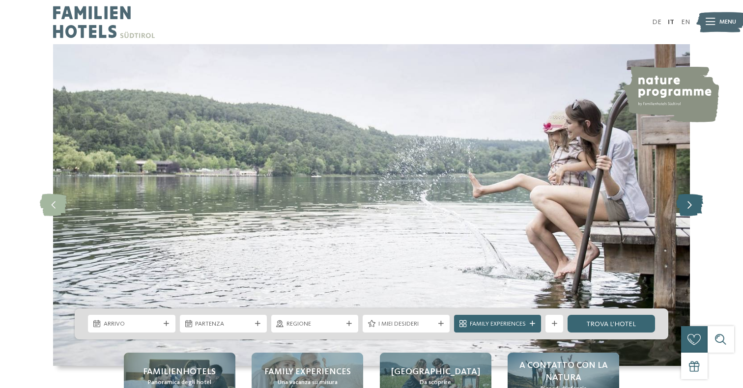
click at [692, 205] on icon at bounding box center [689, 205] width 27 height 22
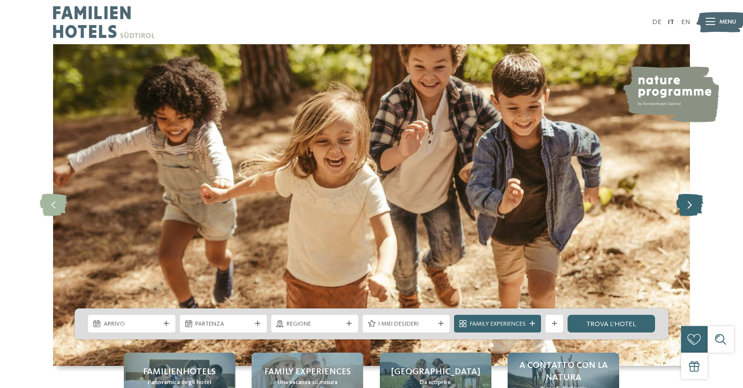
click at [692, 205] on icon at bounding box center [689, 205] width 27 height 22
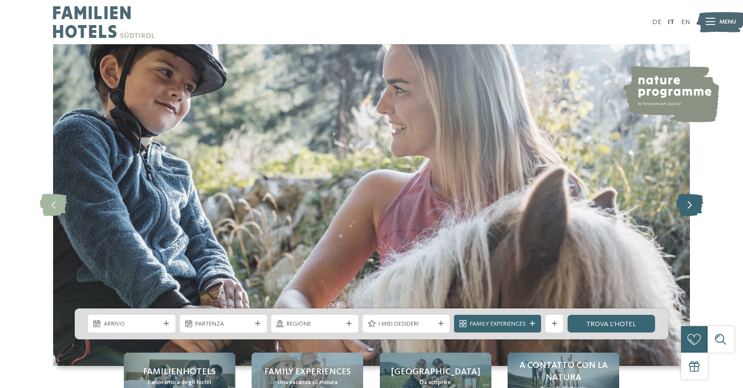
click at [691, 205] on icon at bounding box center [689, 205] width 27 height 22
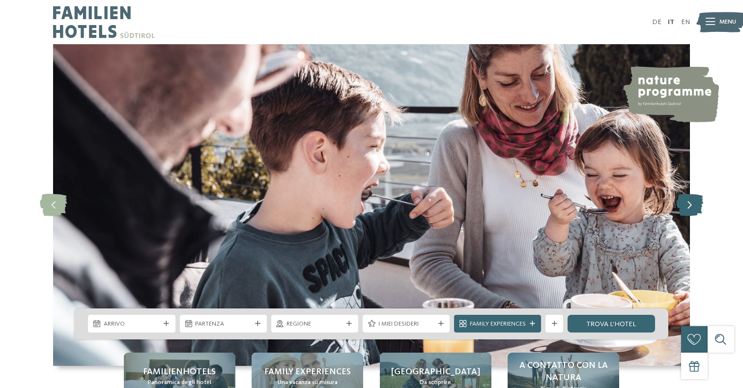
click at [691, 205] on icon at bounding box center [689, 205] width 27 height 22
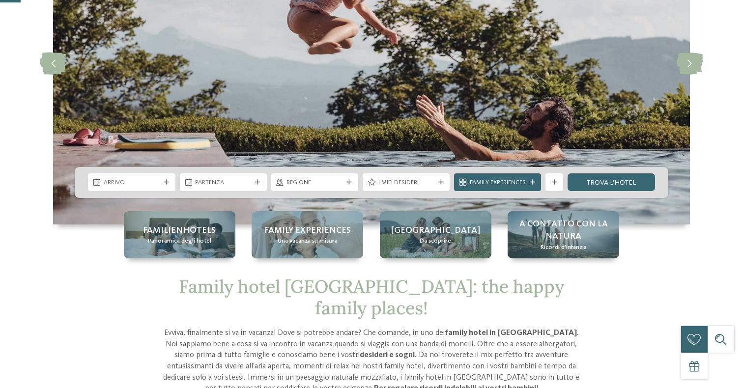
scroll to position [159, 0]
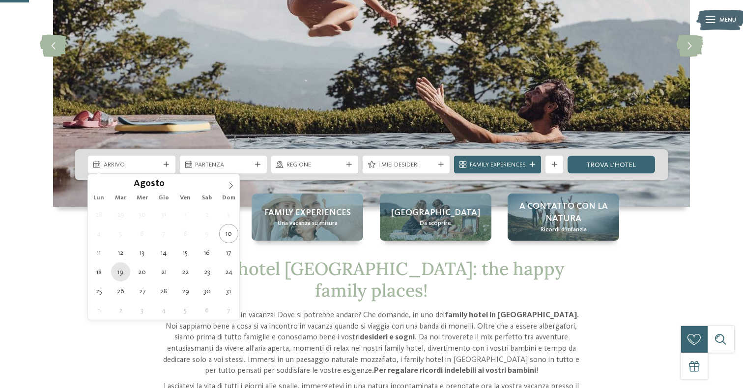
type div "19.08.2025"
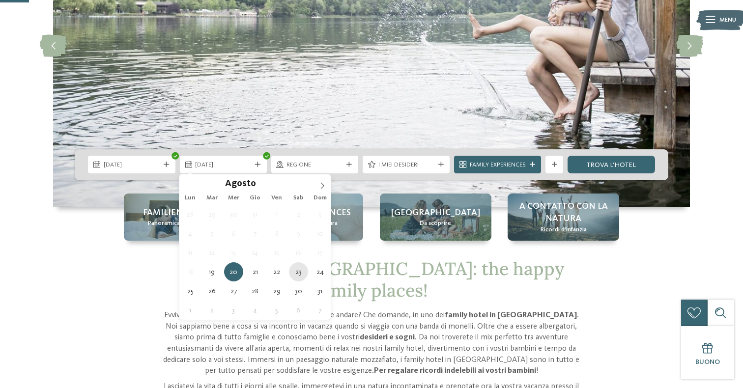
type div "23.08.2025"
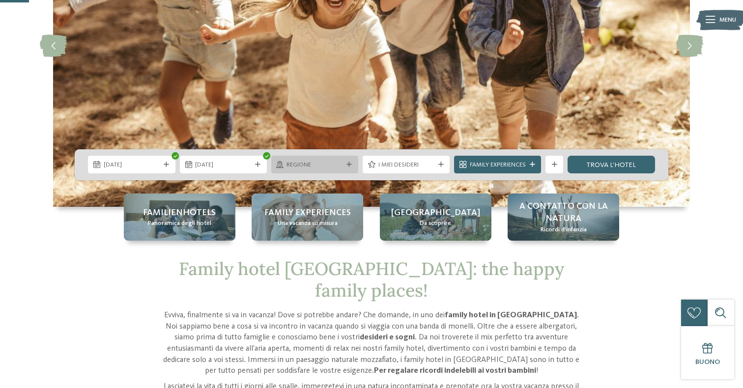
click at [313, 170] on div "Regione" at bounding box center [314, 165] width 87 height 18
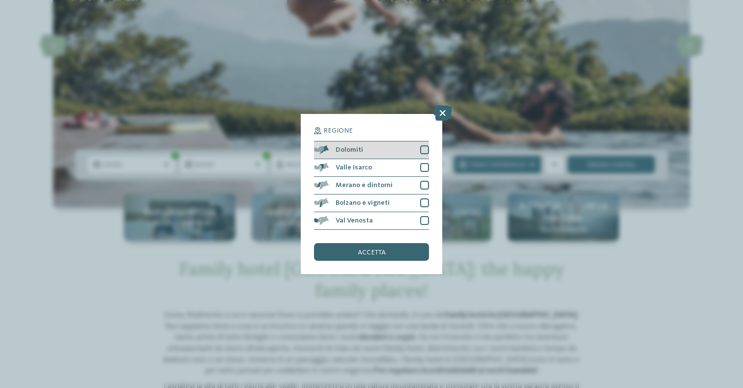
click at [425, 150] on div at bounding box center [424, 150] width 9 height 9
click at [382, 252] on span "accetta" at bounding box center [372, 252] width 28 height 7
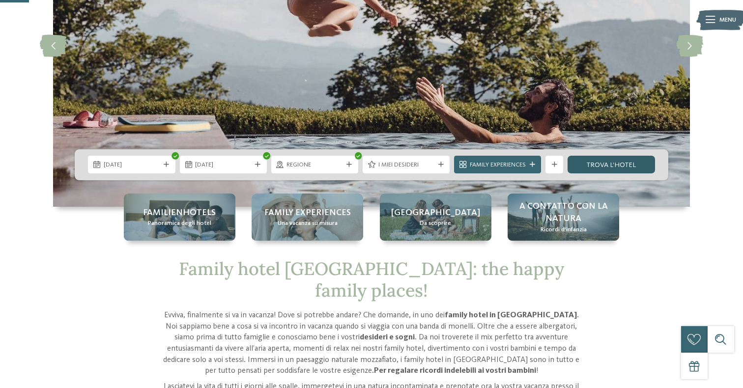
click at [618, 165] on link "trova l’hotel" at bounding box center [611, 165] width 87 height 18
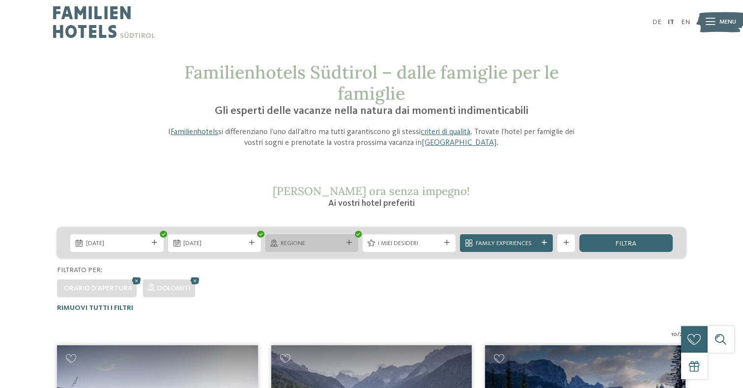
click at [284, 240] on span "Regione" at bounding box center [312, 243] width 62 height 9
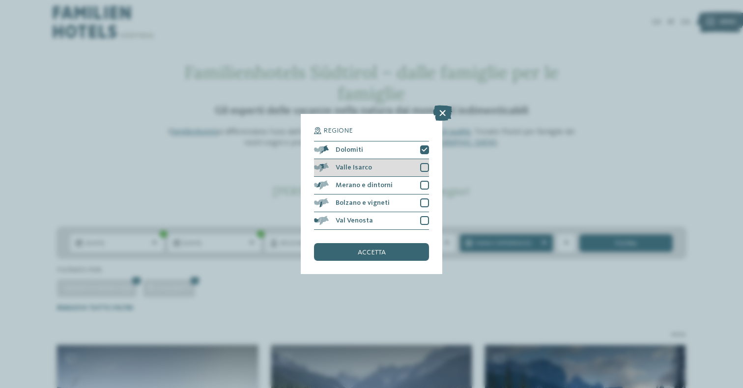
click at [424, 168] on div at bounding box center [424, 167] width 9 height 9
click at [425, 151] on icon at bounding box center [425, 149] width 6 height 5
click at [425, 151] on div at bounding box center [424, 150] width 9 height 9
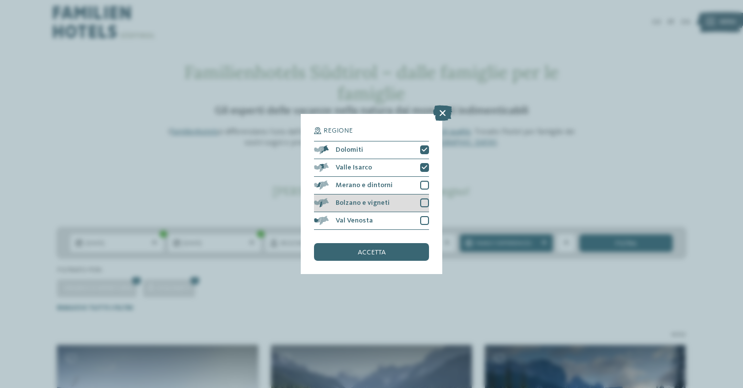
click at [421, 199] on div at bounding box center [424, 203] width 9 height 9
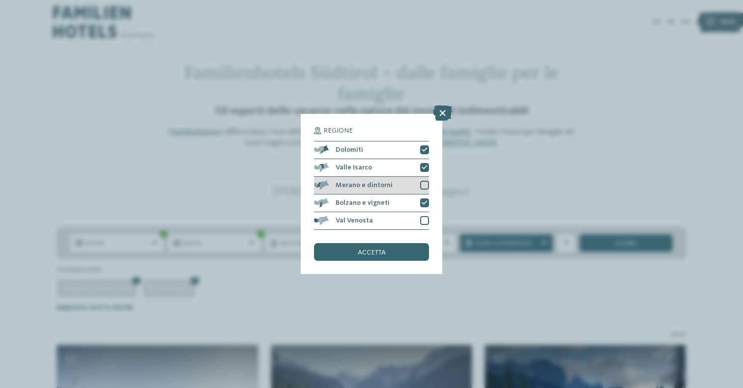
click at [427, 179] on div "Merano e dintorni" at bounding box center [371, 186] width 115 height 18
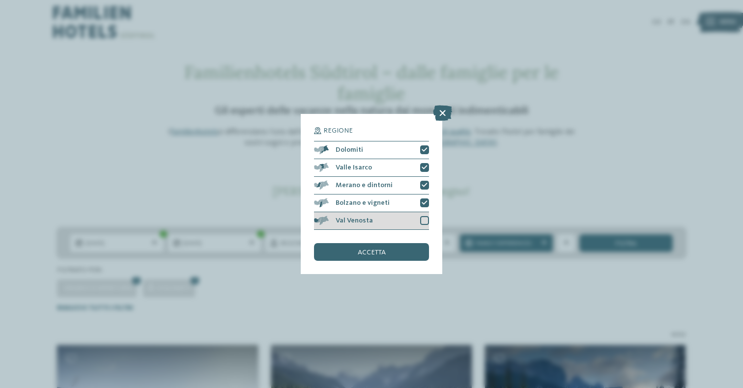
click at [427, 219] on div at bounding box center [424, 220] width 9 height 9
click at [360, 256] on span "accetta" at bounding box center [372, 252] width 28 height 7
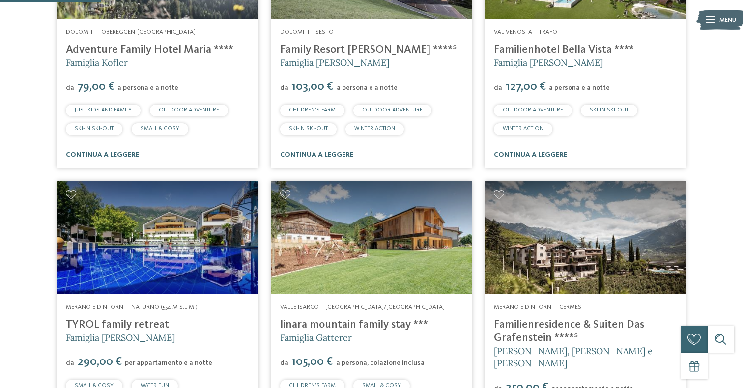
scroll to position [474, 0]
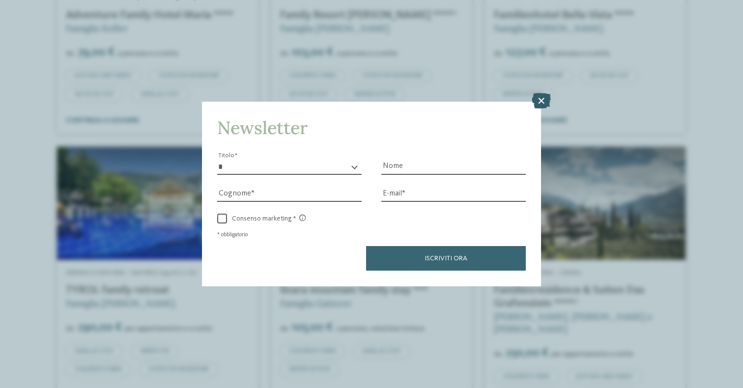
click at [540, 99] on icon at bounding box center [541, 101] width 19 height 16
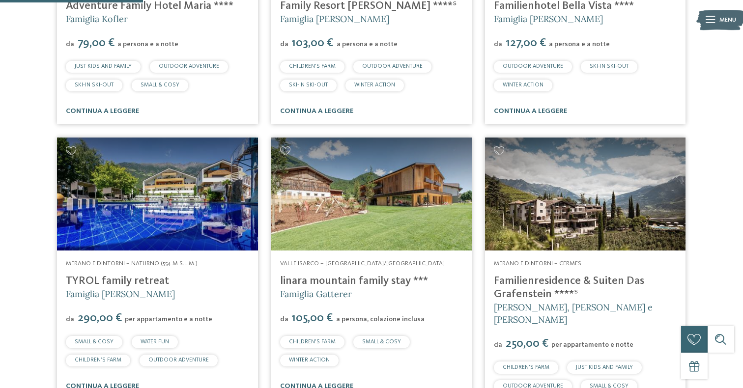
scroll to position [379, 0]
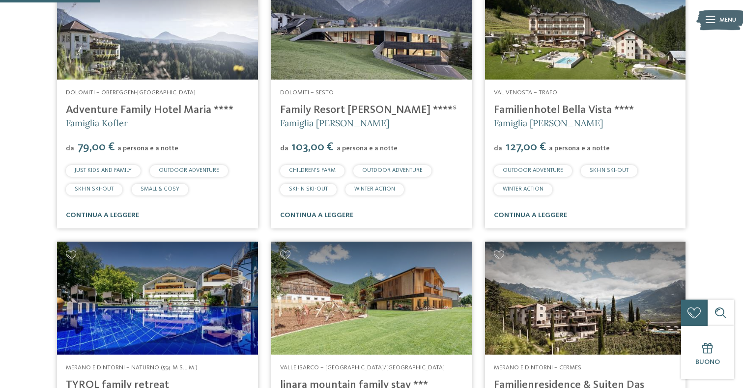
click at [142, 61] on img at bounding box center [157, 23] width 201 height 113
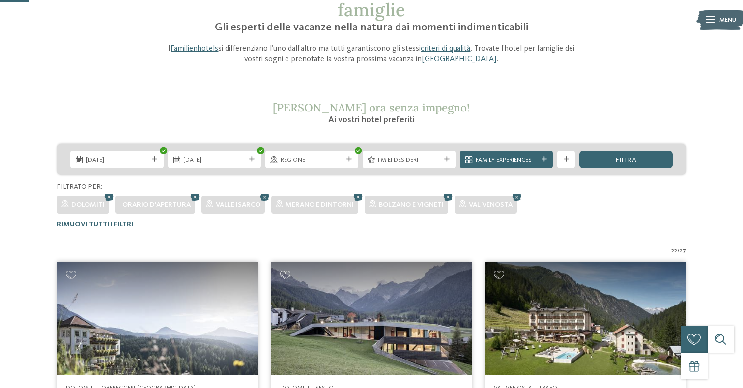
scroll to position [108, 0]
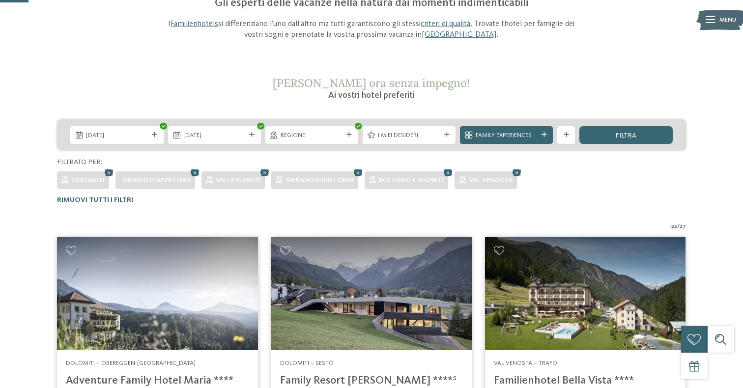
click at [134, 310] on img at bounding box center [157, 293] width 201 height 113
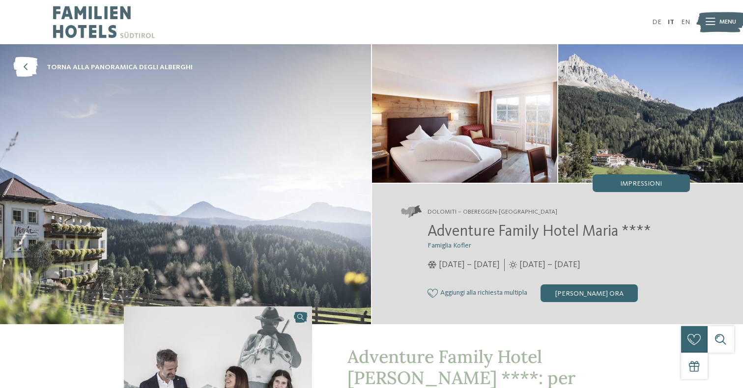
click at [481, 155] on img at bounding box center [464, 113] width 185 height 139
click at [643, 181] on span "Impressioni" at bounding box center [641, 183] width 42 height 7
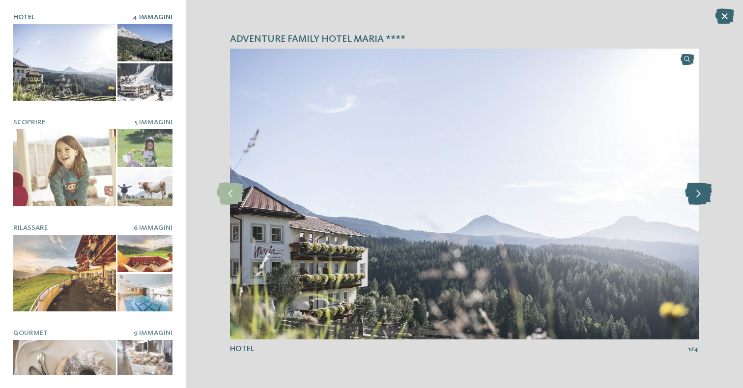
click at [700, 198] on icon at bounding box center [698, 194] width 27 height 22
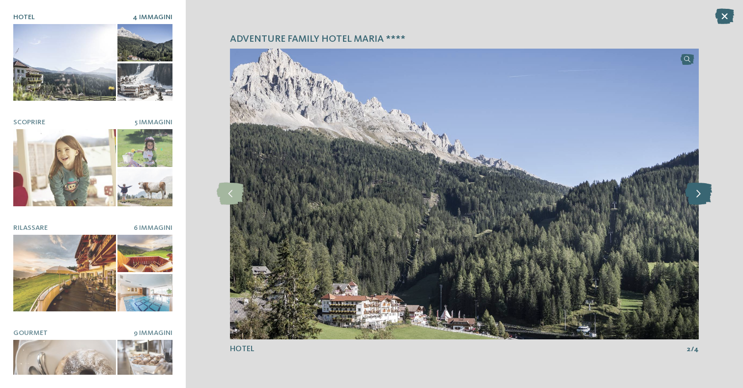
click at [701, 198] on icon at bounding box center [698, 194] width 27 height 22
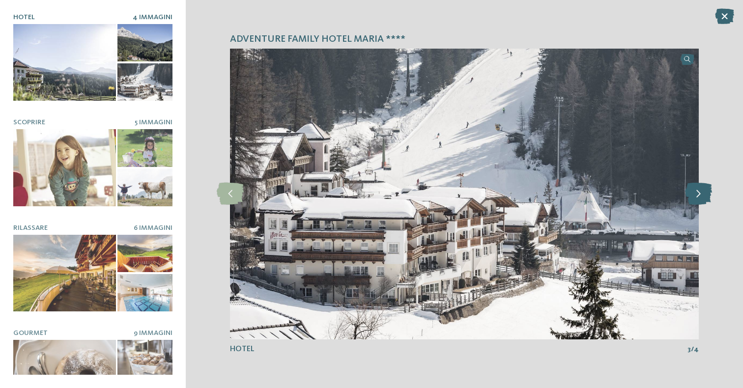
click at [700, 199] on icon at bounding box center [698, 194] width 27 height 22
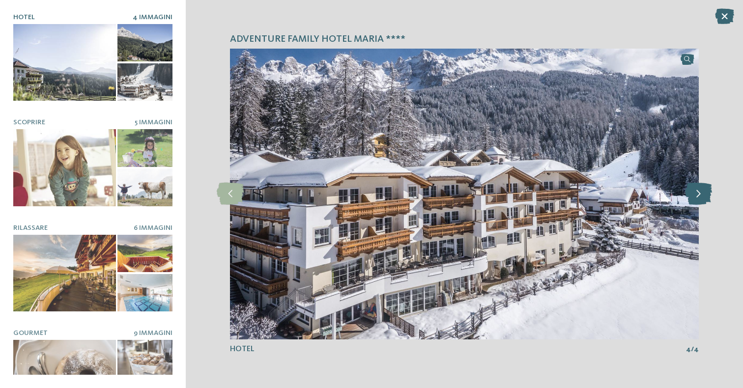
click at [700, 199] on icon at bounding box center [698, 194] width 27 height 22
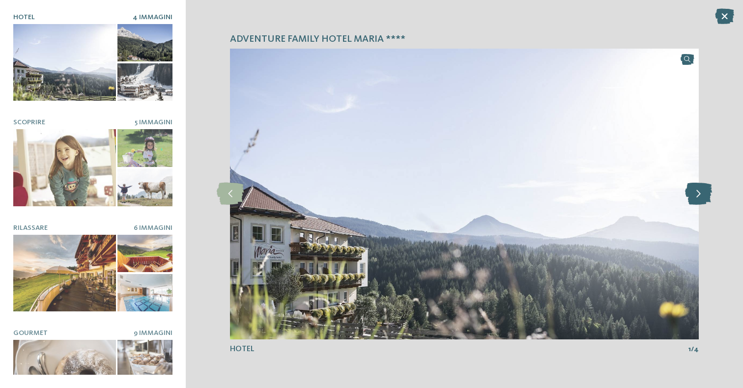
click at [700, 199] on icon at bounding box center [698, 194] width 27 height 22
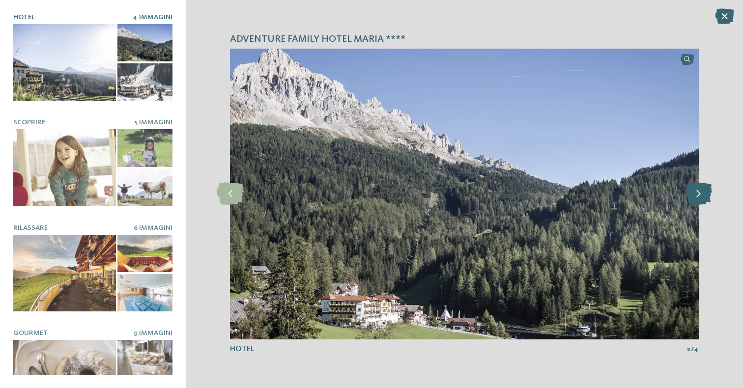
click at [700, 199] on icon at bounding box center [698, 194] width 27 height 22
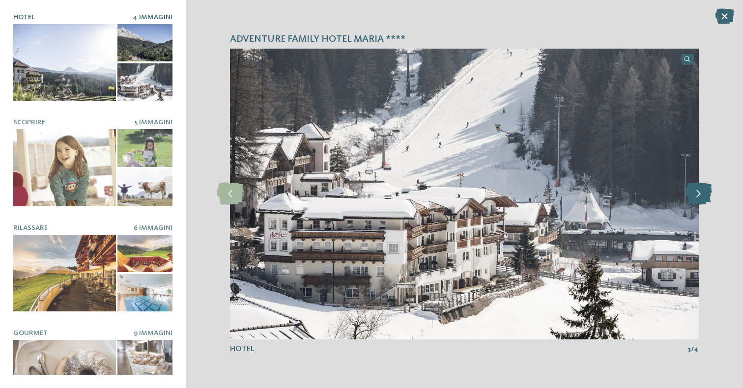
click at [700, 199] on icon at bounding box center [698, 194] width 27 height 22
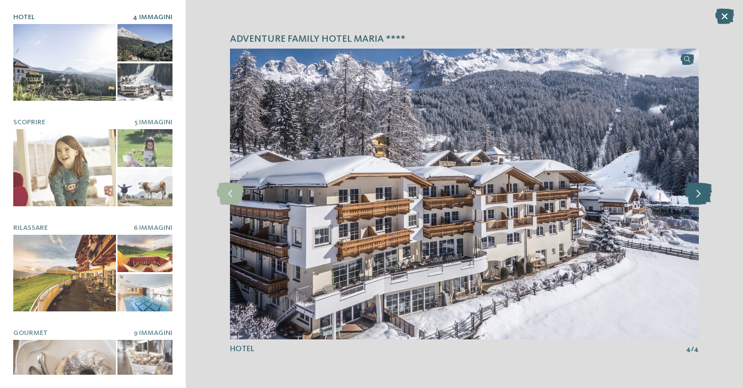
click at [700, 199] on icon at bounding box center [698, 194] width 27 height 22
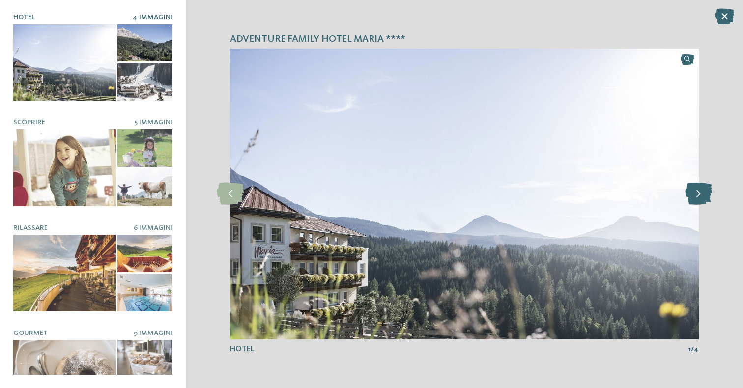
click at [700, 199] on icon at bounding box center [698, 194] width 27 height 22
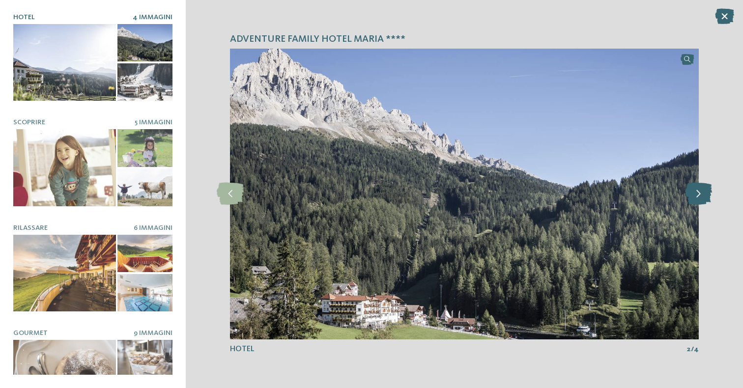
click at [700, 199] on icon at bounding box center [698, 194] width 27 height 22
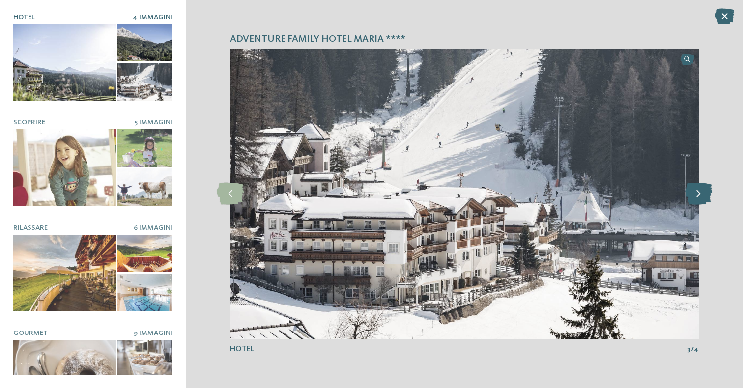
click at [700, 199] on icon at bounding box center [698, 194] width 27 height 22
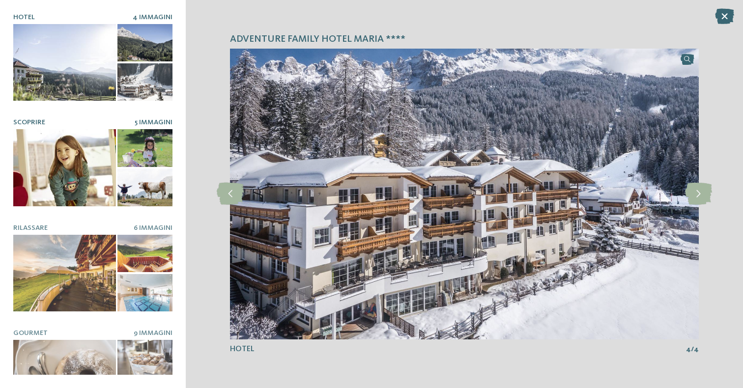
click at [37, 146] on div at bounding box center [64, 167] width 103 height 77
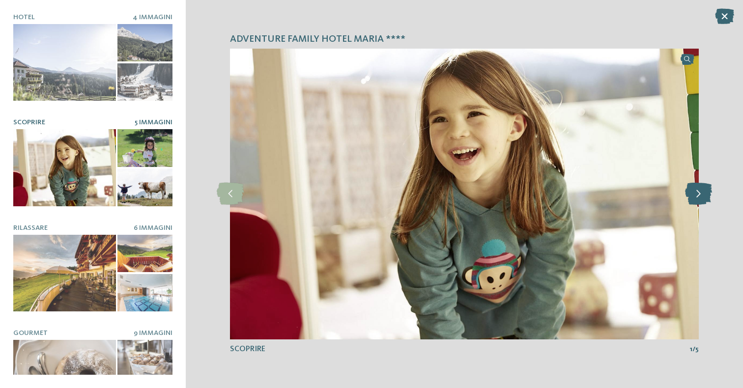
click at [701, 191] on icon at bounding box center [698, 194] width 27 height 22
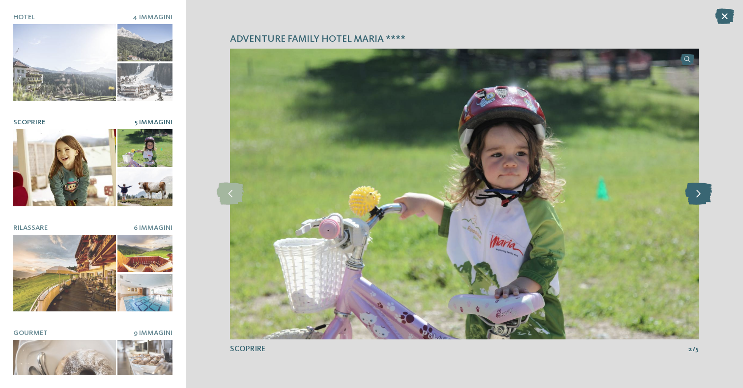
click at [701, 190] on icon at bounding box center [698, 194] width 27 height 22
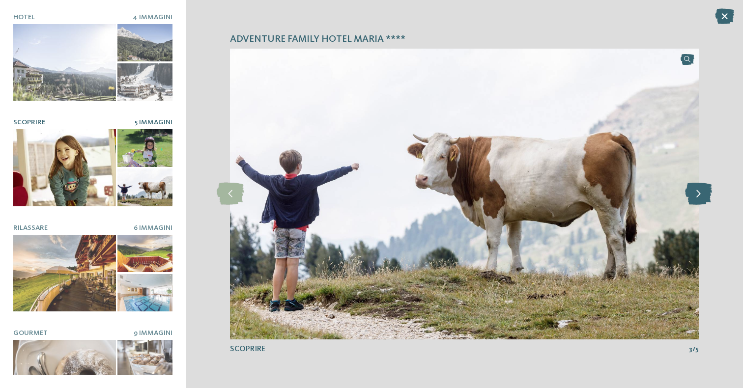
click at [700, 194] on icon at bounding box center [698, 194] width 27 height 22
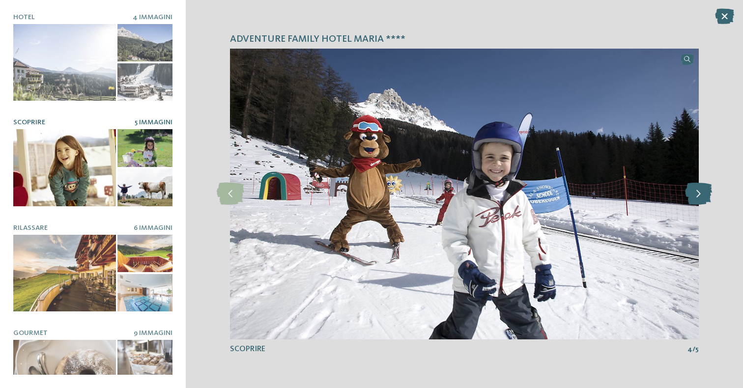
click at [700, 194] on icon at bounding box center [698, 194] width 27 height 22
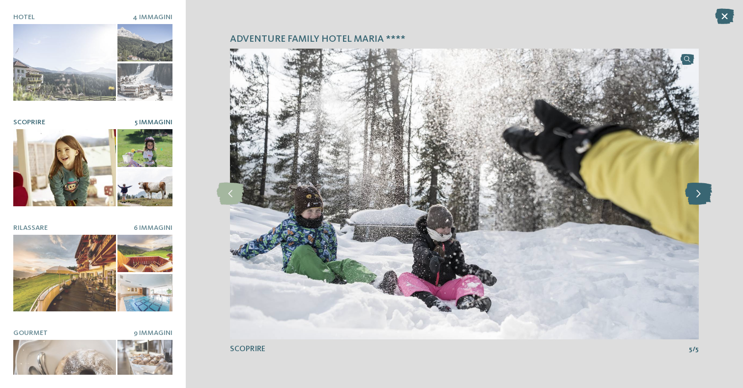
click at [700, 194] on icon at bounding box center [698, 194] width 27 height 22
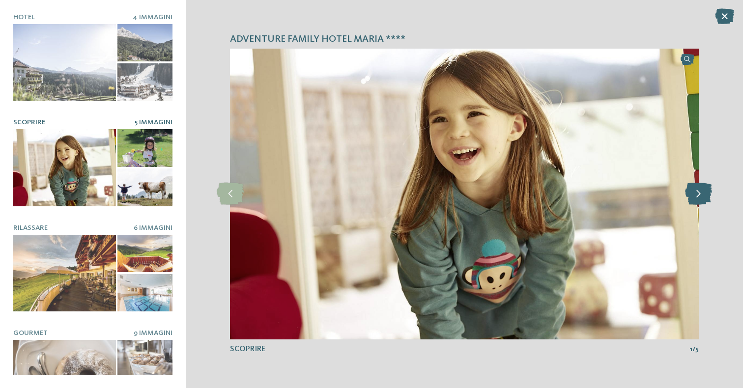
click at [700, 194] on icon at bounding box center [698, 194] width 27 height 22
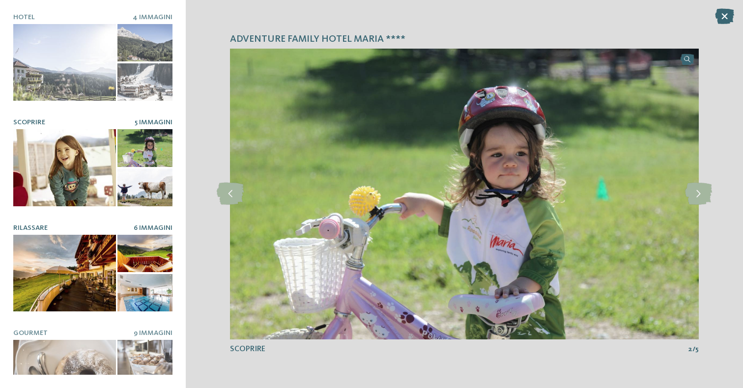
click at [125, 259] on div at bounding box center [144, 253] width 55 height 37
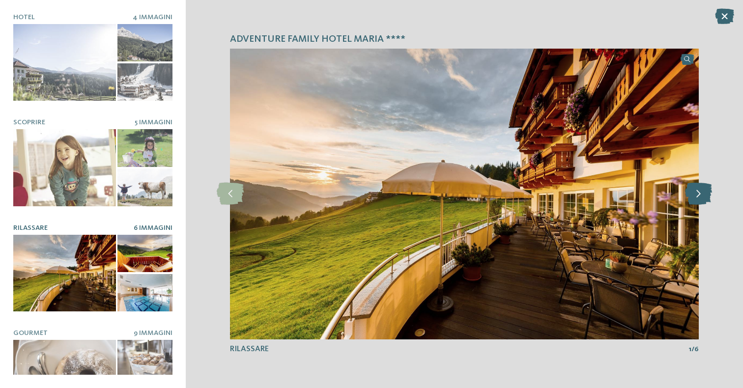
click at [695, 195] on icon at bounding box center [698, 194] width 27 height 22
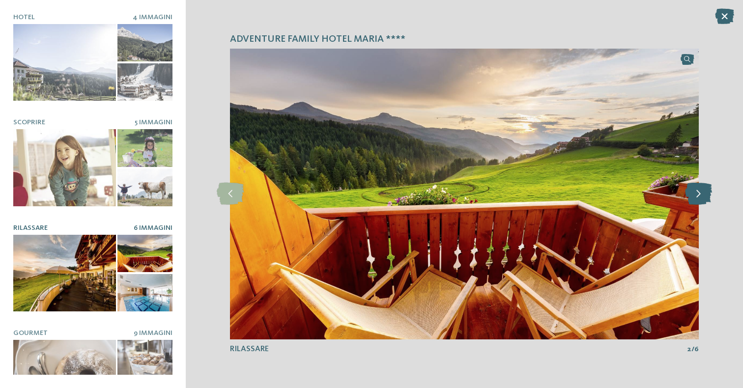
click at [695, 195] on icon at bounding box center [698, 194] width 27 height 22
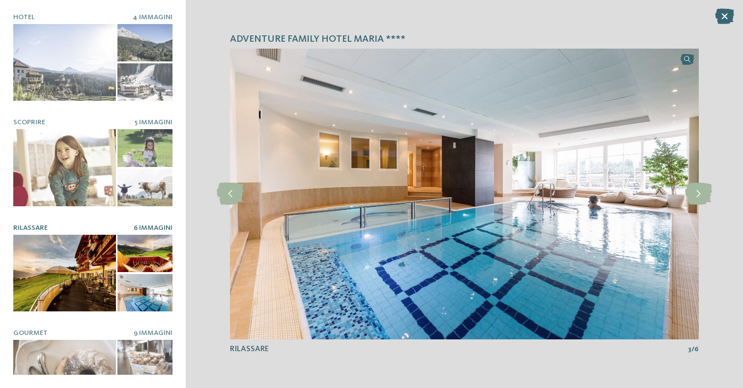
click at [211, 212] on div "Adventure Family Hotel Maria **** slide 4 of 4 4" at bounding box center [464, 194] width 557 height 388
click at [238, 193] on icon at bounding box center [230, 194] width 27 height 22
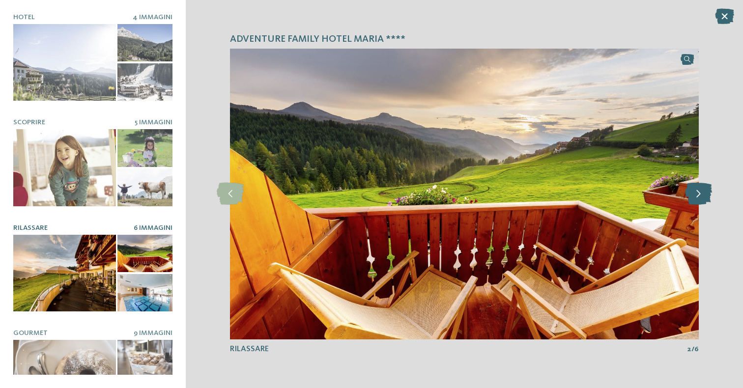
click at [701, 196] on icon at bounding box center [698, 194] width 27 height 22
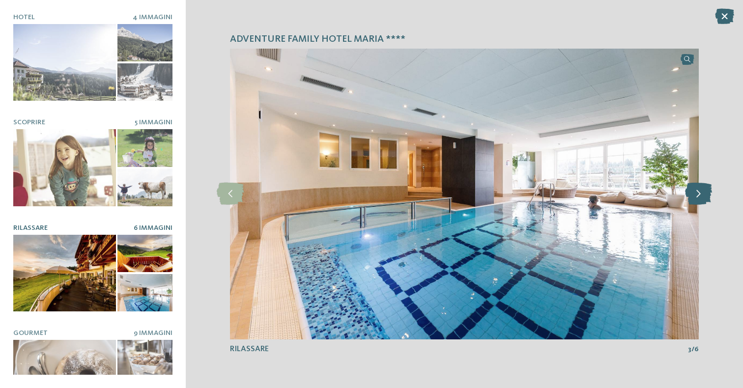
click at [701, 196] on icon at bounding box center [698, 194] width 27 height 22
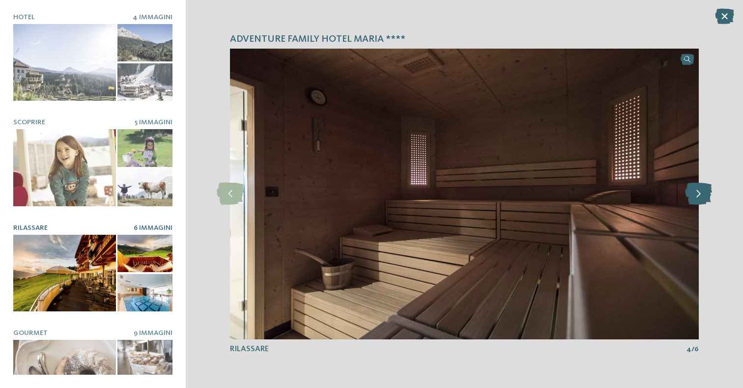
click at [701, 196] on icon at bounding box center [698, 194] width 27 height 22
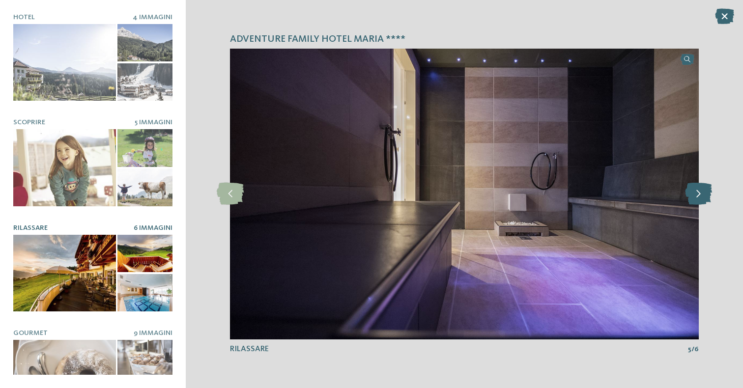
click at [701, 196] on icon at bounding box center [698, 194] width 27 height 22
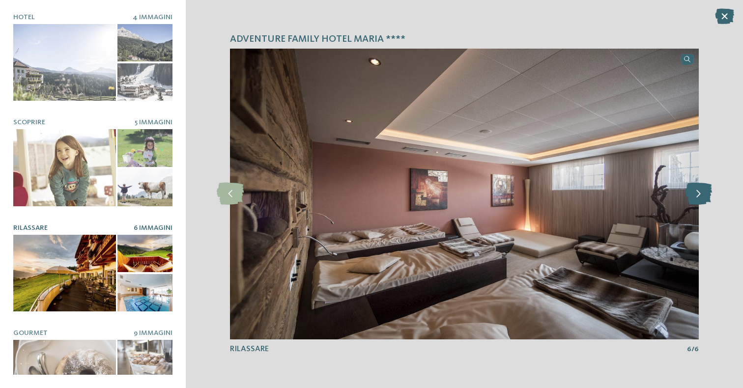
click at [701, 196] on icon at bounding box center [698, 194] width 27 height 22
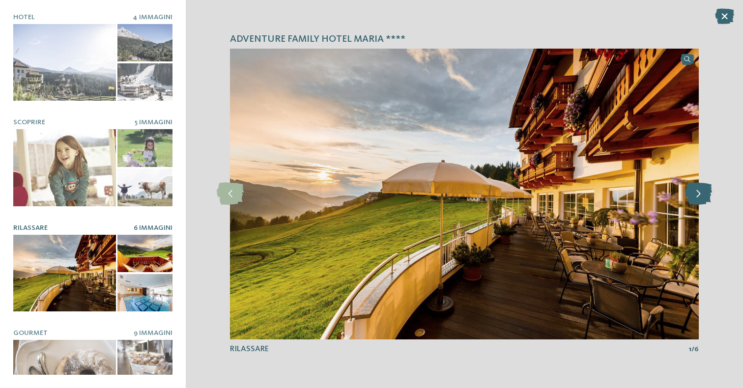
click at [701, 196] on icon at bounding box center [698, 194] width 27 height 22
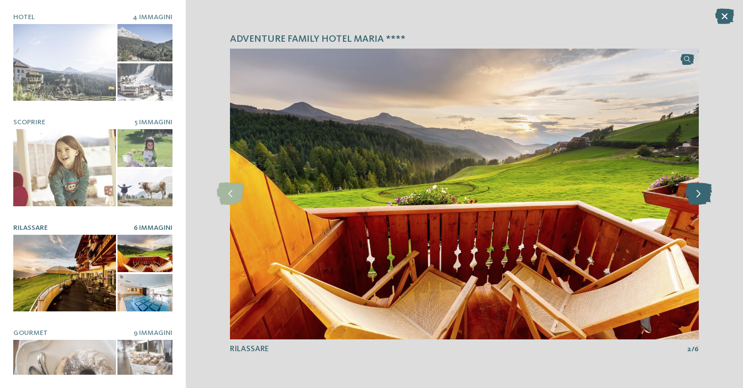
click at [701, 196] on icon at bounding box center [698, 194] width 27 height 22
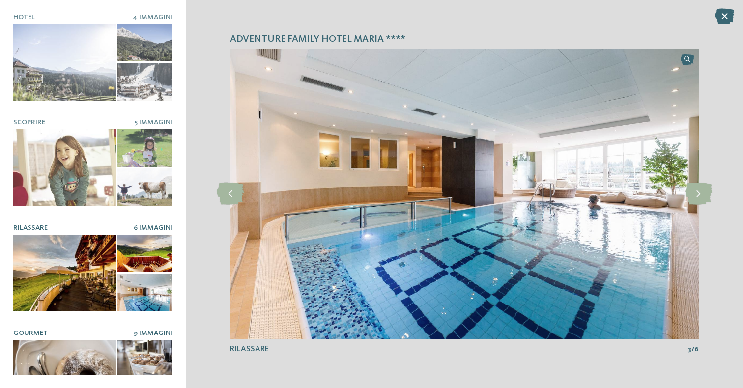
click at [147, 356] on div at bounding box center [144, 358] width 55 height 37
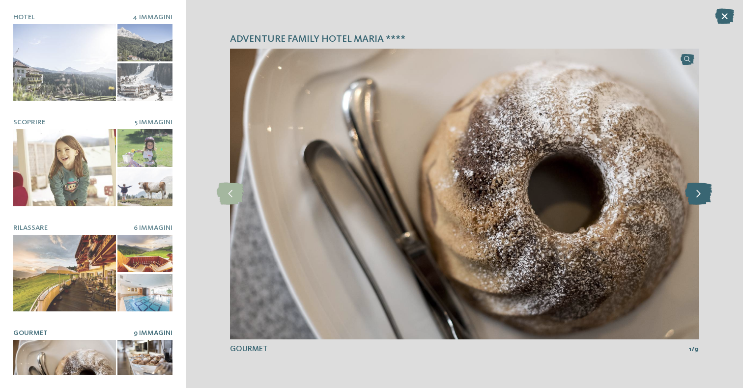
click at [696, 196] on icon at bounding box center [698, 194] width 27 height 22
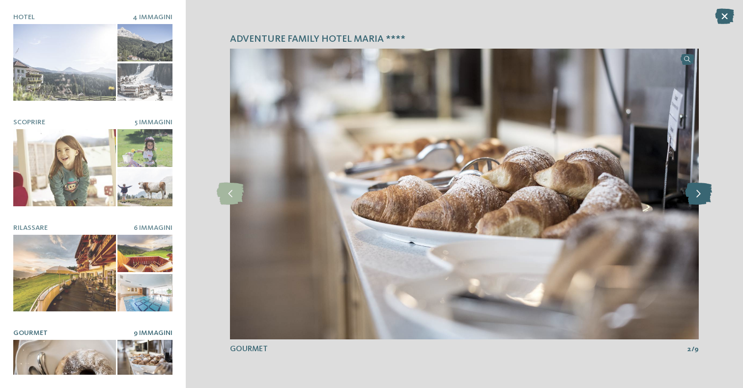
click at [696, 196] on icon at bounding box center [698, 194] width 27 height 22
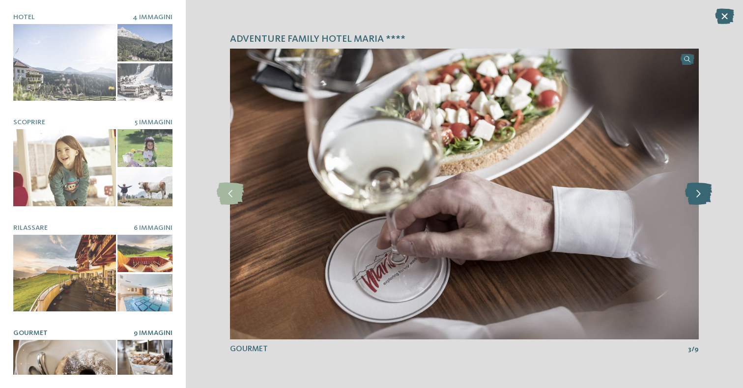
click at [696, 196] on icon at bounding box center [698, 194] width 27 height 22
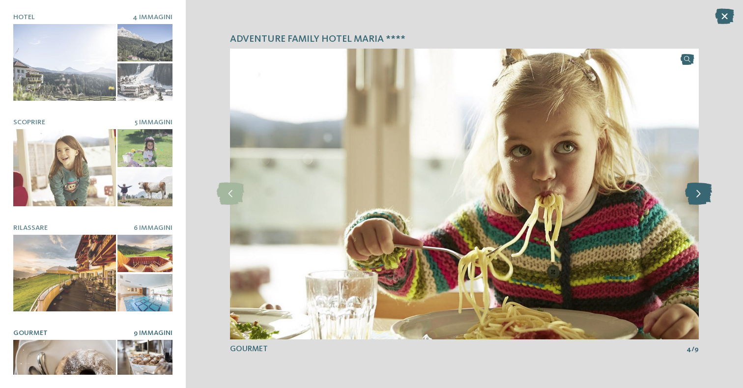
click at [696, 197] on icon at bounding box center [698, 194] width 27 height 22
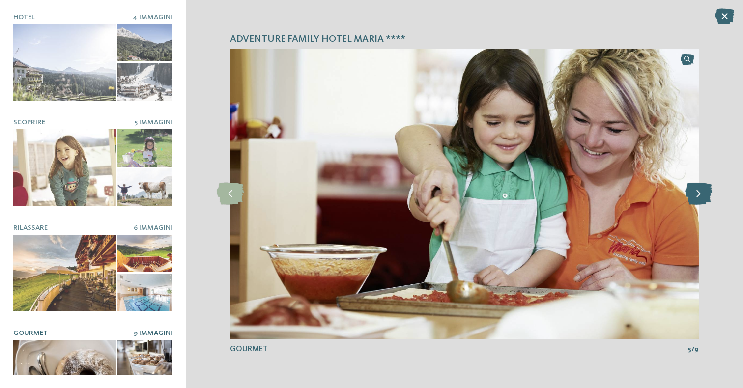
click at [696, 197] on icon at bounding box center [698, 194] width 27 height 22
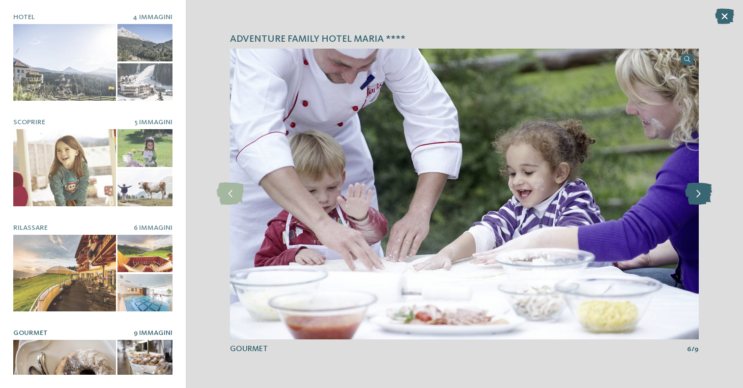
click at [696, 197] on icon at bounding box center [698, 194] width 27 height 22
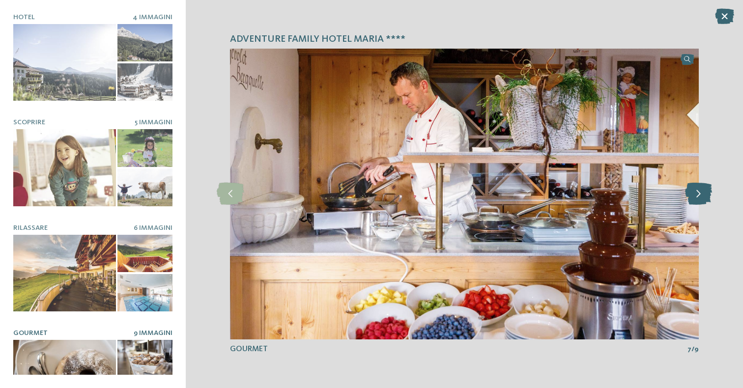
click at [696, 197] on icon at bounding box center [698, 194] width 27 height 22
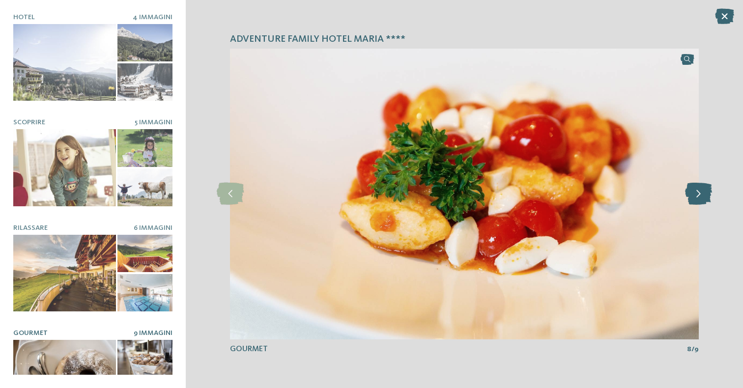
click at [696, 197] on icon at bounding box center [698, 194] width 27 height 22
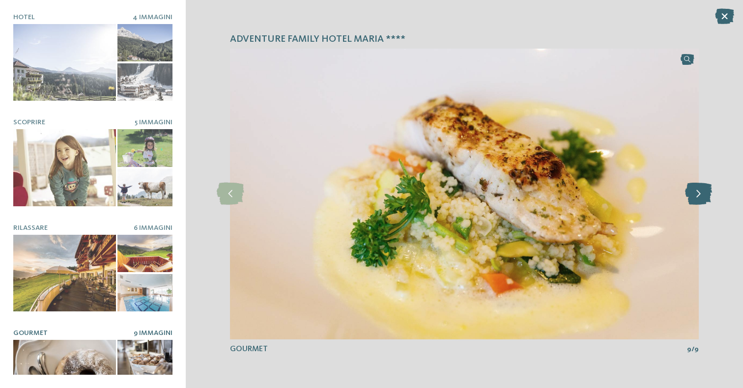
click at [696, 197] on icon at bounding box center [698, 194] width 27 height 22
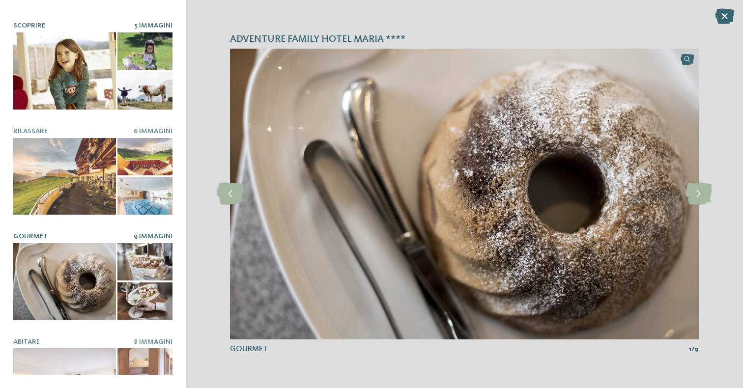
scroll to position [147, 0]
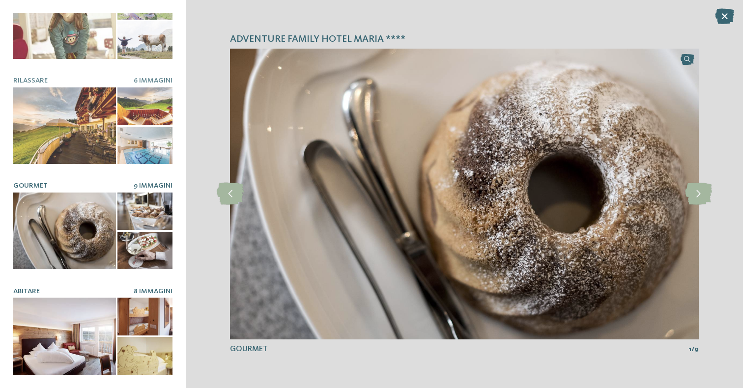
click at [150, 324] on div at bounding box center [144, 316] width 55 height 37
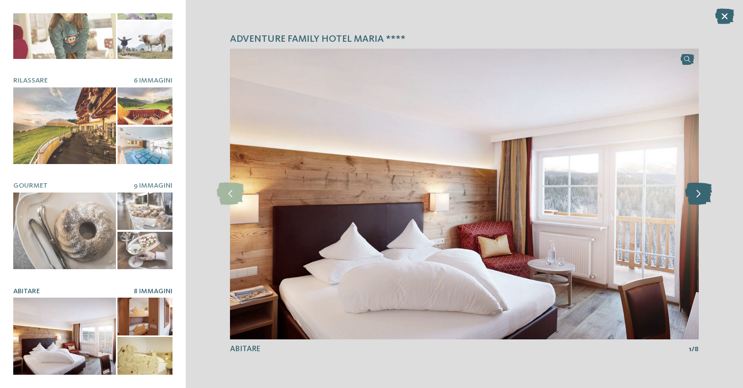
click at [695, 198] on icon at bounding box center [698, 194] width 27 height 22
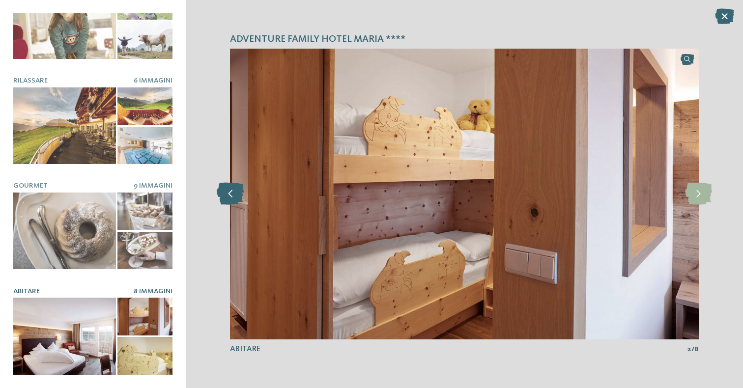
click at [219, 196] on icon at bounding box center [230, 194] width 27 height 22
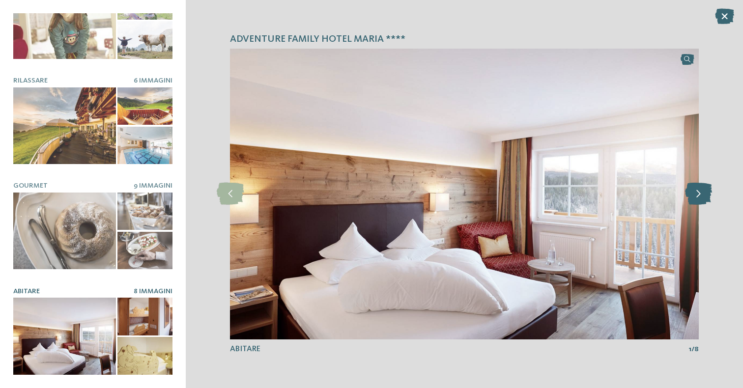
click at [697, 198] on icon at bounding box center [698, 194] width 27 height 22
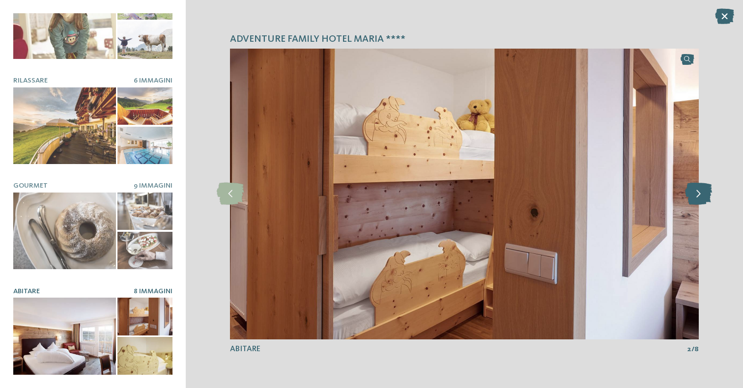
click at [697, 198] on icon at bounding box center [698, 194] width 27 height 22
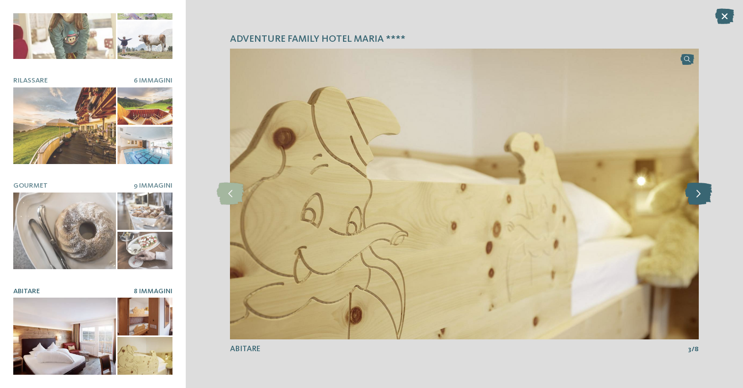
click at [697, 198] on icon at bounding box center [698, 194] width 27 height 22
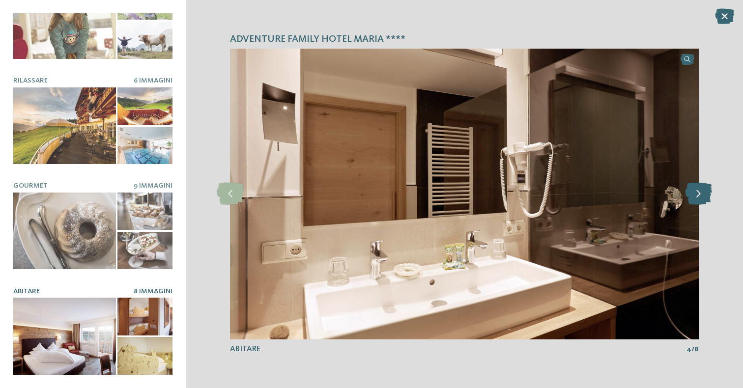
click at [697, 198] on icon at bounding box center [698, 194] width 27 height 22
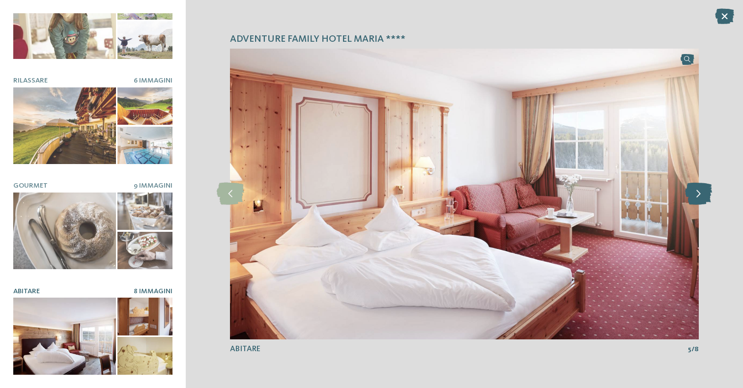
click at [697, 198] on icon at bounding box center [698, 194] width 27 height 22
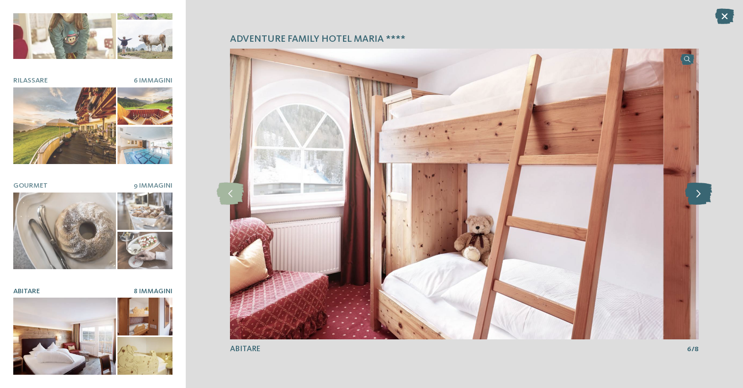
click at [697, 198] on icon at bounding box center [698, 194] width 27 height 22
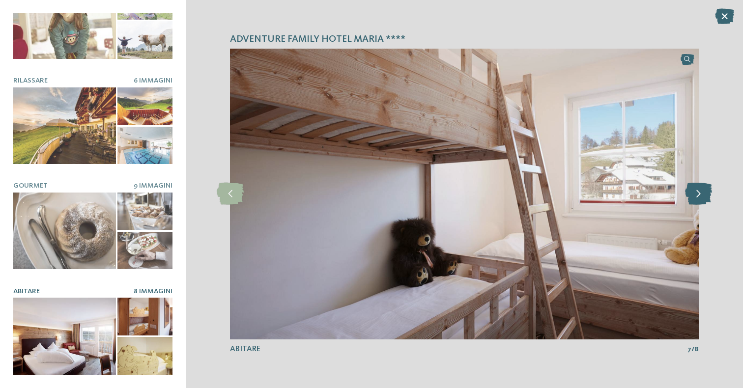
click at [697, 198] on icon at bounding box center [698, 194] width 27 height 22
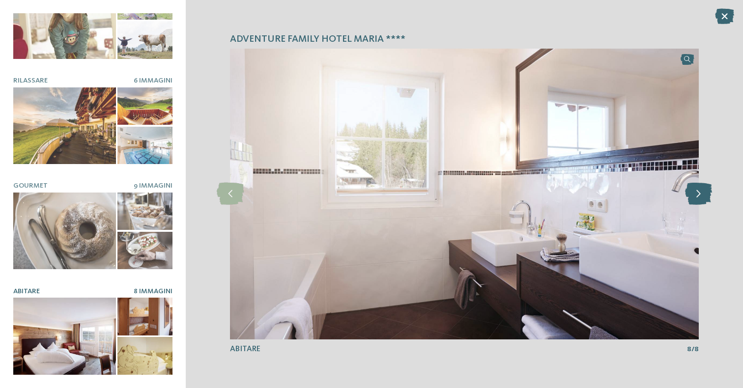
click at [697, 198] on icon at bounding box center [698, 194] width 27 height 22
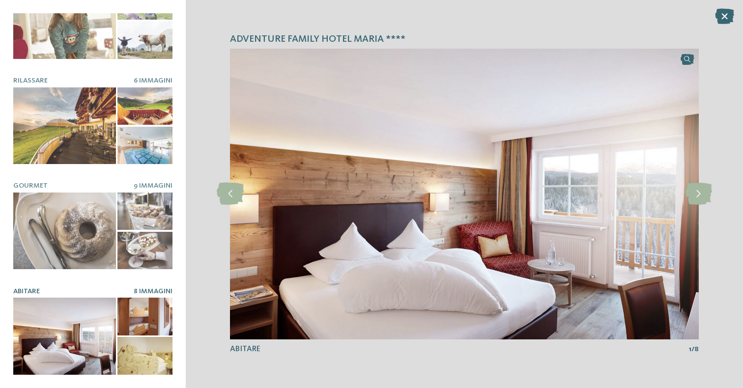
click at [666, 6] on div "Adventure Family Hotel Maria **** slide 4 of 4 4" at bounding box center [464, 194] width 557 height 388
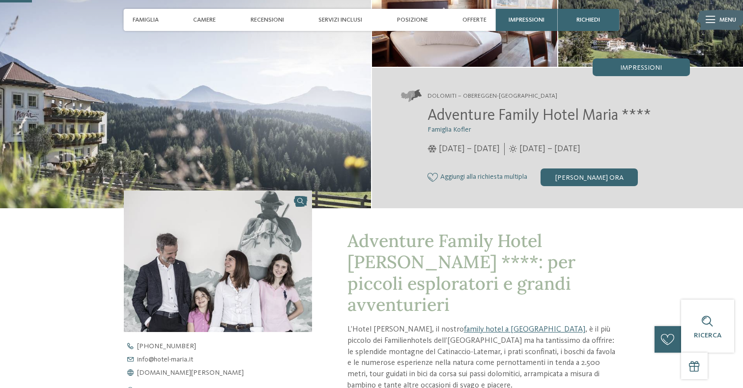
scroll to position [115, 0]
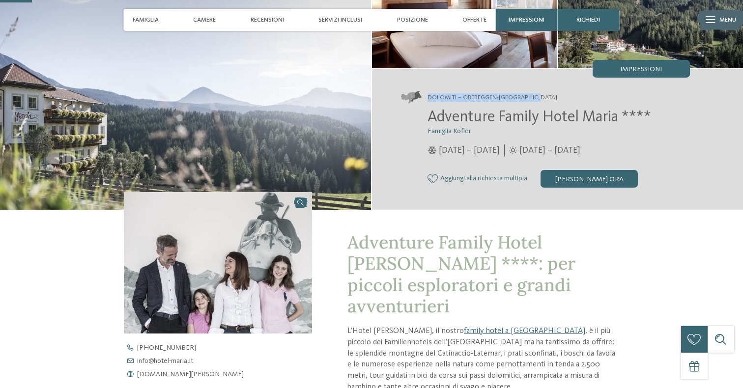
drag, startPoint x: 547, startPoint y: 95, endPoint x: 435, endPoint y: 90, distance: 112.2
click at [435, 90] on div "Dolomiti – Obereggen-Nova Ponente Adventure Family Hotel Maria **** Famiglia Ko…" at bounding box center [557, 139] width 371 height 141
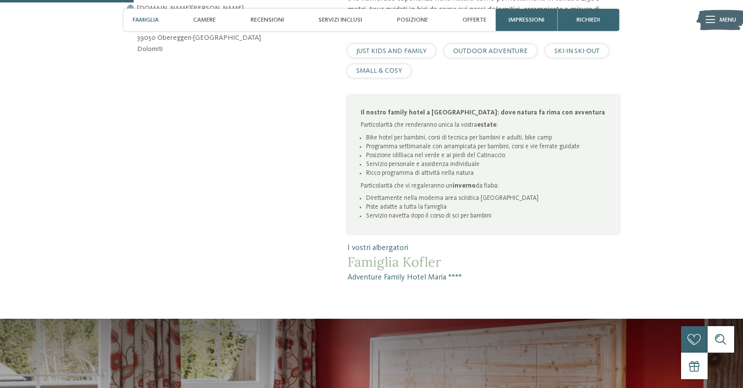
scroll to position [478, 0]
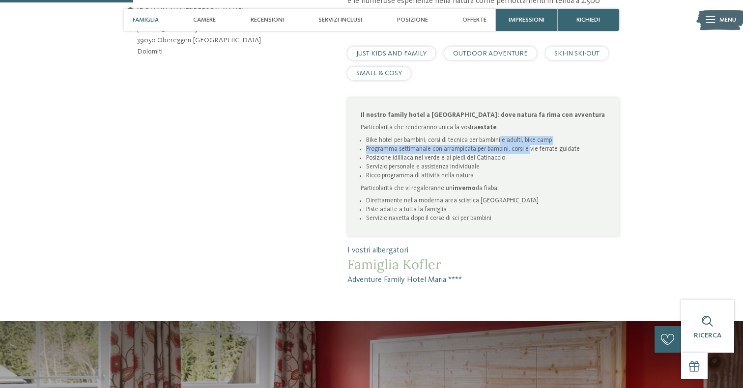
drag, startPoint x: 365, startPoint y: 130, endPoint x: 528, endPoint y: 131, distance: 163.2
click at [528, 136] on ul "Bike hotel per bambini, corsi di tecnica per bambini e adulti, bike camp Progra…" at bounding box center [483, 158] width 245 height 45
click at [469, 163] on li "Servizio personale e assistenza individuale" at bounding box center [486, 167] width 240 height 9
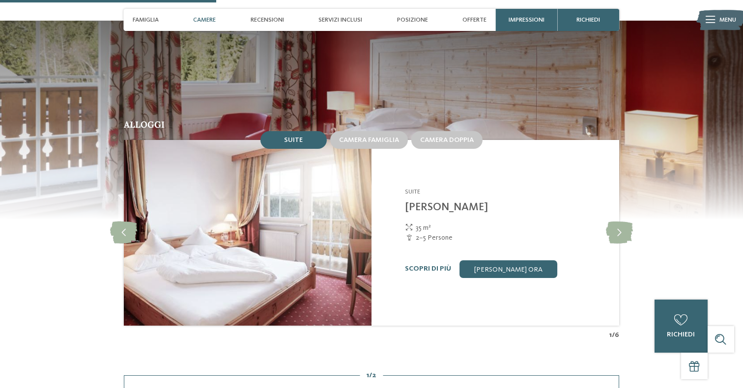
scroll to position [786, 0]
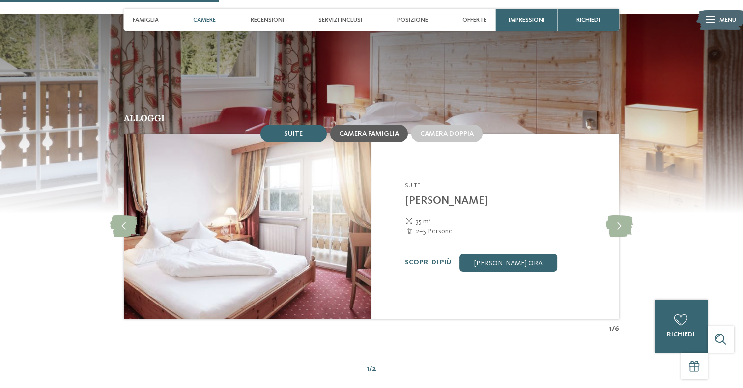
click at [368, 130] on span "Camera famiglia" at bounding box center [369, 133] width 60 height 7
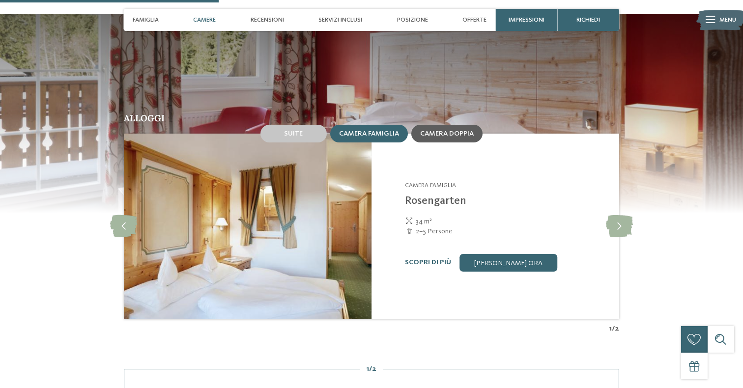
click at [450, 125] on div "Camera doppia" at bounding box center [446, 134] width 71 height 18
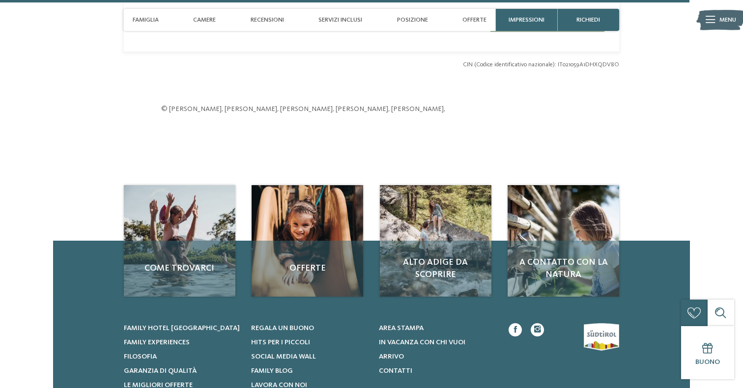
scroll to position [2476, 0]
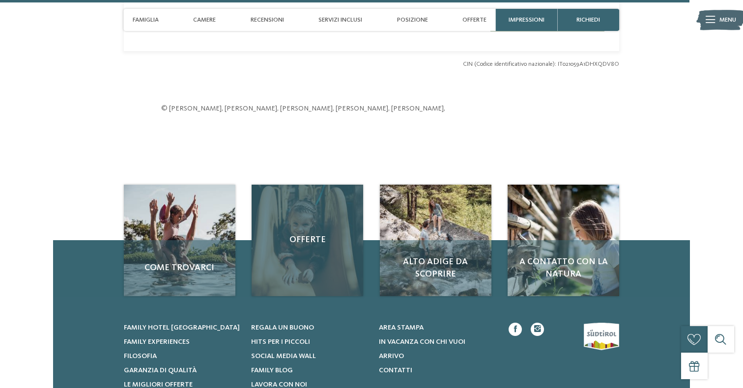
click at [304, 234] on span "Offerte" at bounding box center [308, 240] width 94 height 12
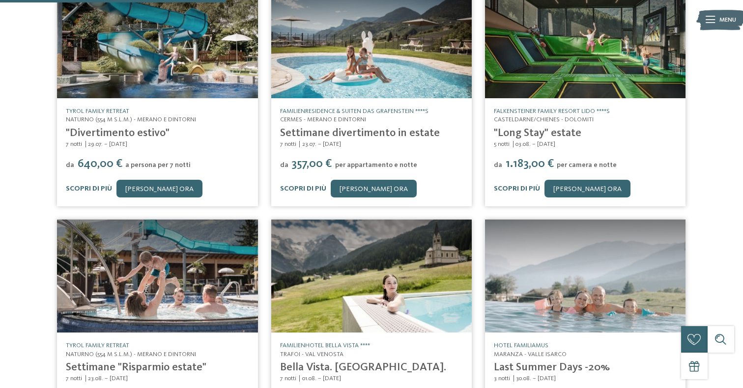
scroll to position [249, 0]
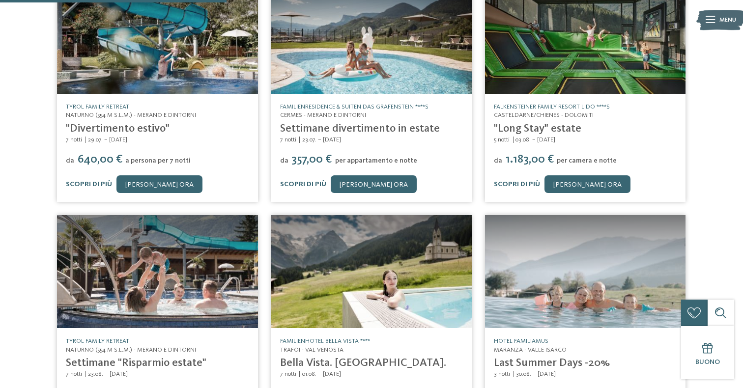
click at [145, 51] on img at bounding box center [157, 37] width 201 height 113
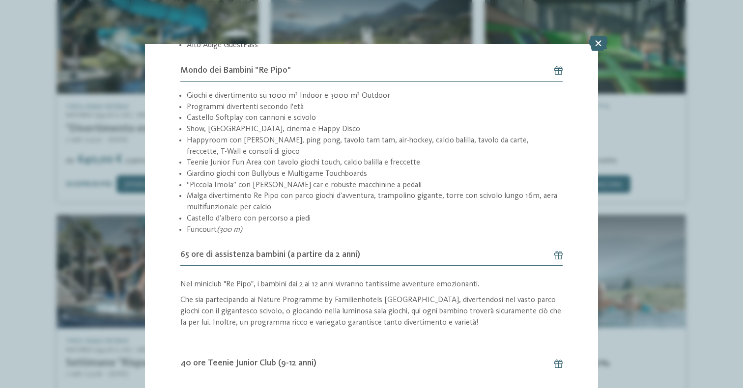
scroll to position [547, 0]
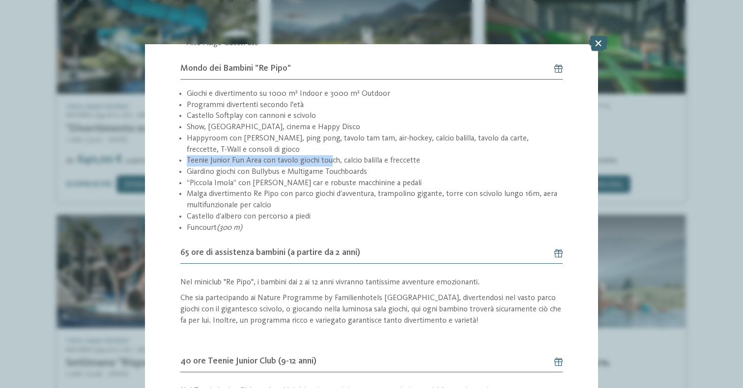
drag, startPoint x: 187, startPoint y: 161, endPoint x: 330, endPoint y: 166, distance: 143.1
click at [330, 166] on li "Teenie Junior Fun Area con tavolo giochi touch, calcio balilla e freccette" at bounding box center [375, 160] width 376 height 11
click at [238, 205] on li "Malga divertimento Re Pipo con parco giochi d’avventura, trampolino gigante, to…" at bounding box center [375, 200] width 376 height 22
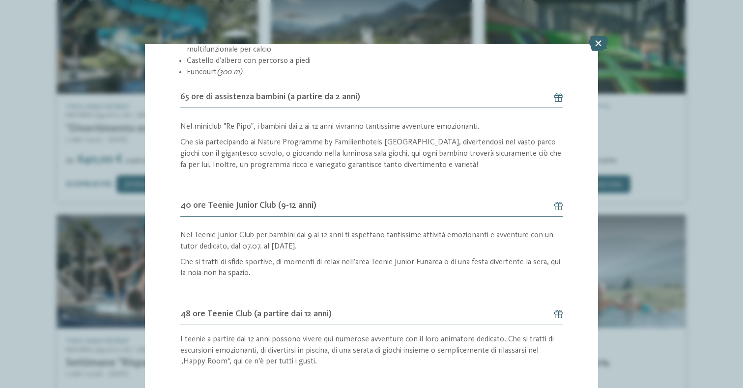
scroll to position [700, 0]
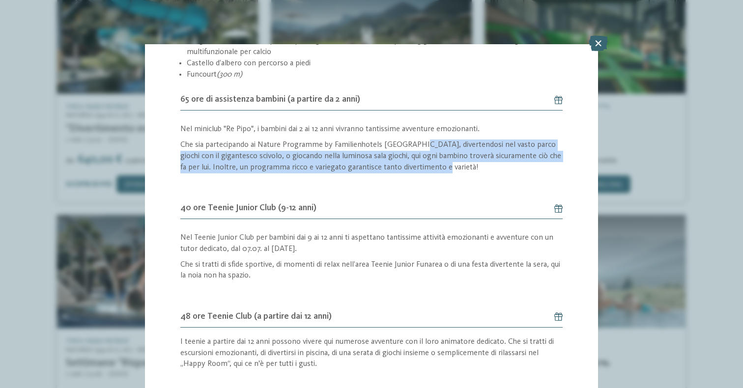
drag, startPoint x: 414, startPoint y: 145, endPoint x: 457, endPoint y: 169, distance: 49.1
click at [457, 170] on p "Che sia partecipando ai Nature Programme by Familienhotels Südtirol, divertendo…" at bounding box center [371, 156] width 382 height 33
click at [435, 164] on p "Che sia partecipando ai Nature Programme by Familienhotels Südtirol, divertendo…" at bounding box center [371, 156] width 382 height 33
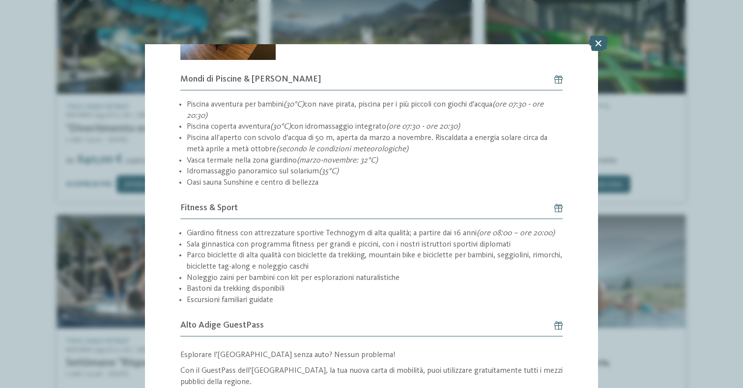
scroll to position [1258, 0]
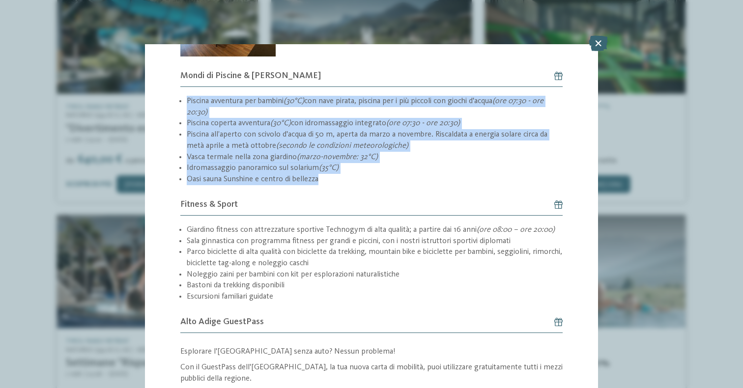
drag, startPoint x: 329, startPoint y: 184, endPoint x: 164, endPoint y: 104, distance: 184.0
click at [348, 186] on div "Piscina avventura per bambini (30°C) con nave pirata, piscina per i più piccoli…" at bounding box center [371, 140] width 382 height 107
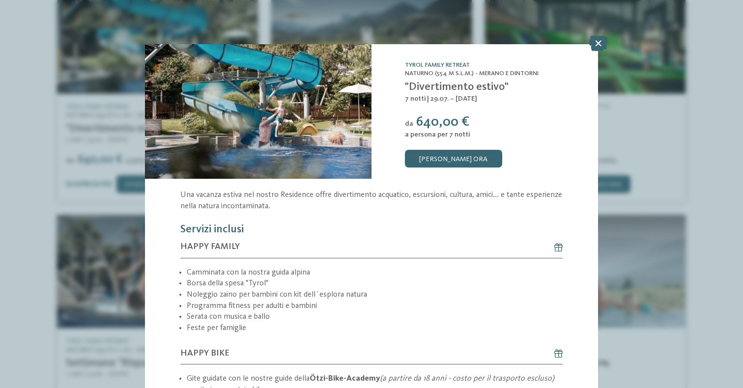
scroll to position [40, 0]
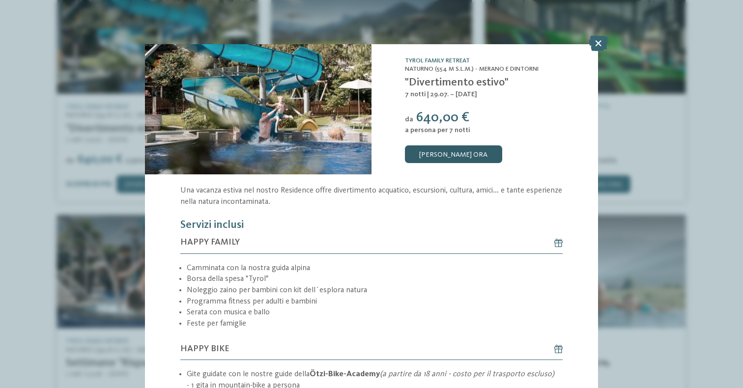
click at [440, 156] on link "[PERSON_NAME] ora" at bounding box center [453, 155] width 97 height 18
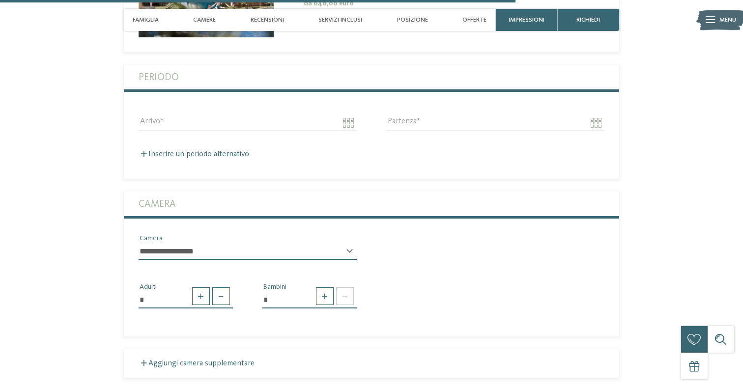
scroll to position [2010, 0]
click at [330, 289] on span at bounding box center [325, 298] width 18 height 18
type input "*"
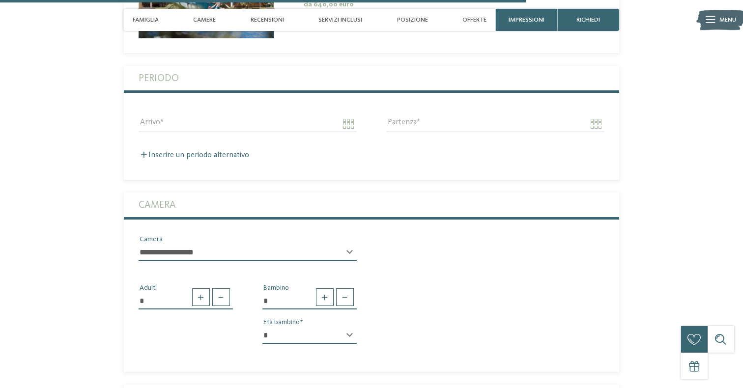
click at [350, 327] on div "* * * * * * * * * * * ** ** ** ** ** ** ** ** Età bambino" at bounding box center [309, 339] width 94 height 25
click at [351, 327] on div "* * * * * * * * * * * ** ** ** ** ** ** ** ** Età bambino" at bounding box center [309, 339] width 94 height 25
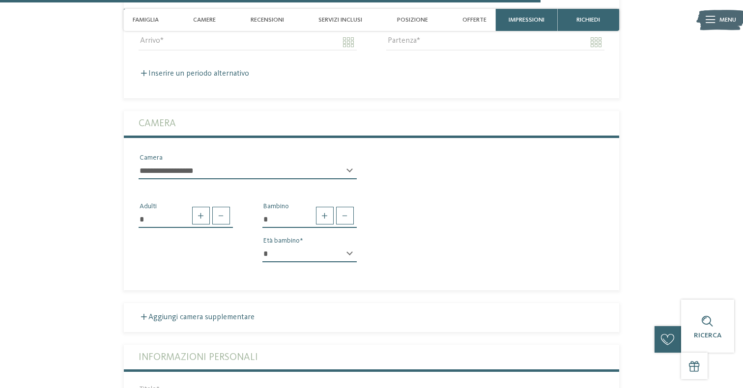
scroll to position [2091, 0]
click at [341, 246] on select "* * * * * * * * * * * ** ** ** ** ** ** ** **" at bounding box center [309, 254] width 94 height 17
select select "*"
click at [201, 163] on select "**********" at bounding box center [248, 171] width 218 height 17
select select "*****"
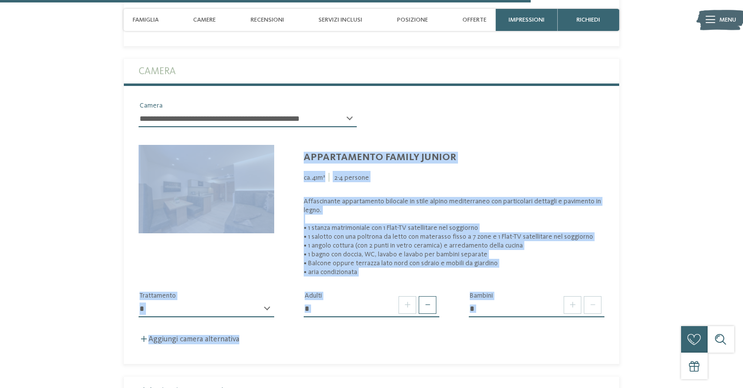
scroll to position [2144, 0]
click at [442, 335] on fieldset "**********" at bounding box center [372, 210] width 496 height 305
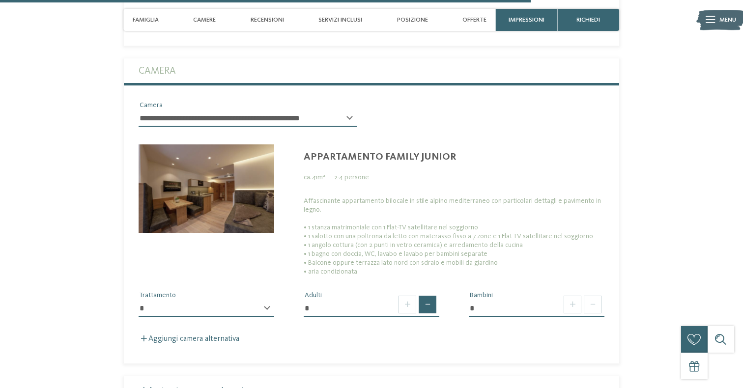
click at [431, 297] on span at bounding box center [428, 305] width 18 height 18
type input "*"
click at [574, 296] on span at bounding box center [573, 305] width 18 height 18
type input "*"
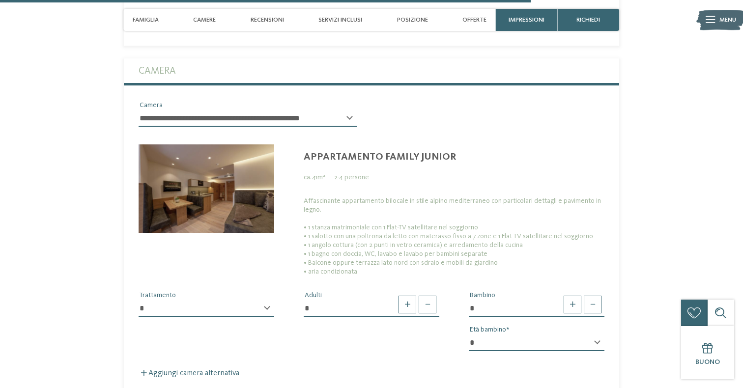
click at [273, 303] on select "**********" at bounding box center [207, 308] width 136 height 17
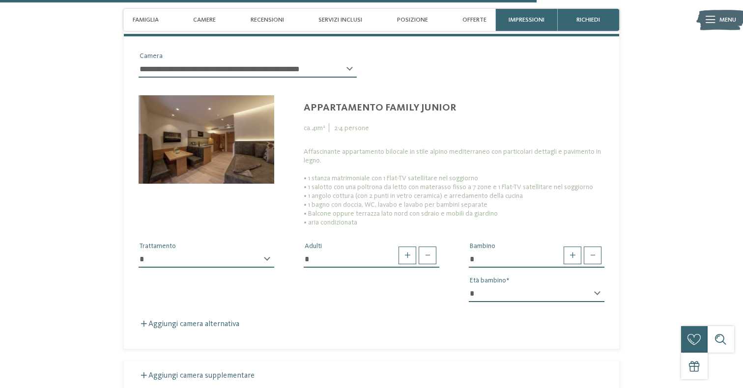
scroll to position [2195, 0]
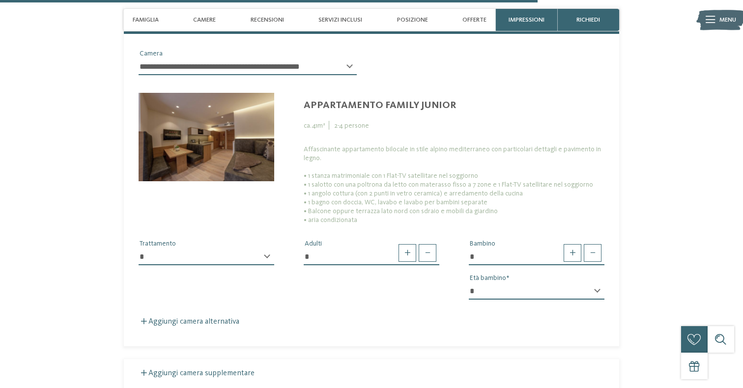
click at [595, 283] on select "* * * * * * * * * * * ** ** ** ** ** ** ** **" at bounding box center [537, 291] width 136 height 17
select select "*"
click at [374, 318] on div "Aggiungi camera alternativa" at bounding box center [372, 322] width 467 height 9
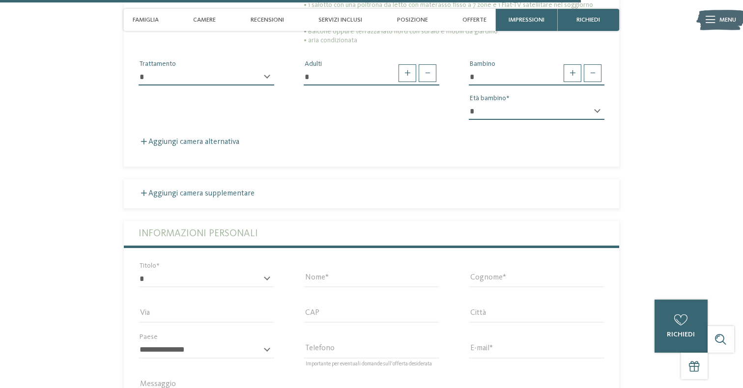
scroll to position [2390, 0]
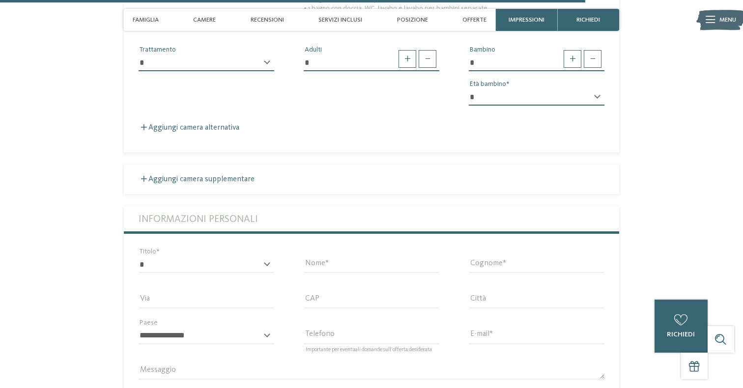
click at [222, 247] on div "* ****** ******* ******** ****** Titolo" at bounding box center [206, 264] width 165 height 35
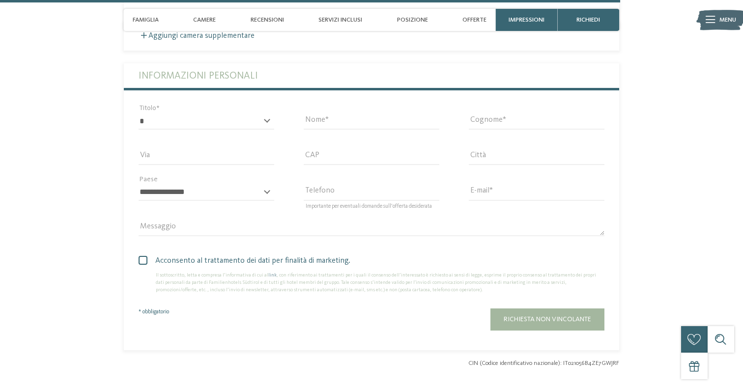
scroll to position [2540, 0]
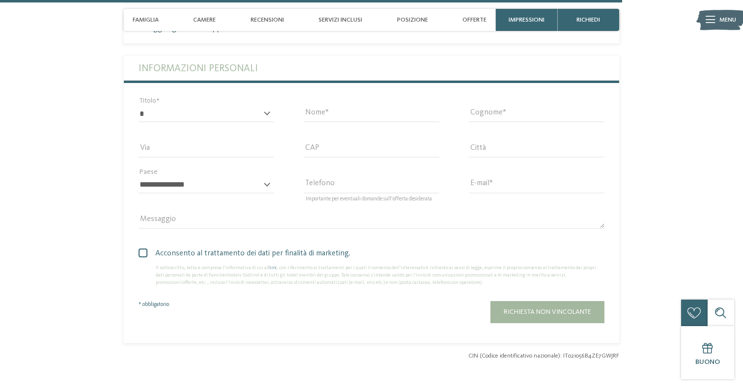
click at [144, 249] on span at bounding box center [143, 253] width 9 height 9
click at [145, 249] on span at bounding box center [143, 253] width 9 height 9
click at [191, 106] on select "* ****** ******* ******** ******" at bounding box center [207, 114] width 136 height 17
select select "*"
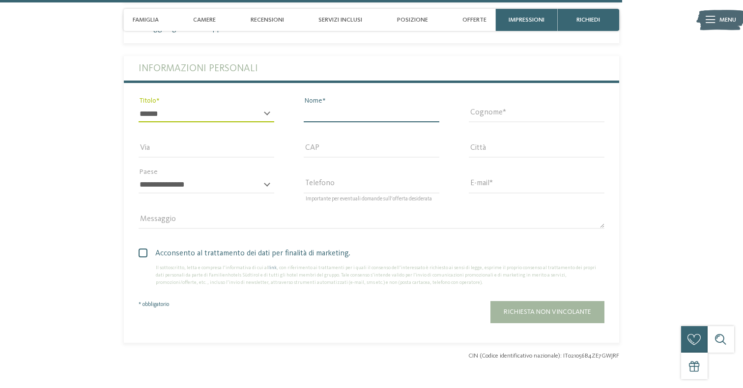
click at [335, 106] on input "Nome" at bounding box center [372, 114] width 136 height 17
type input "****"
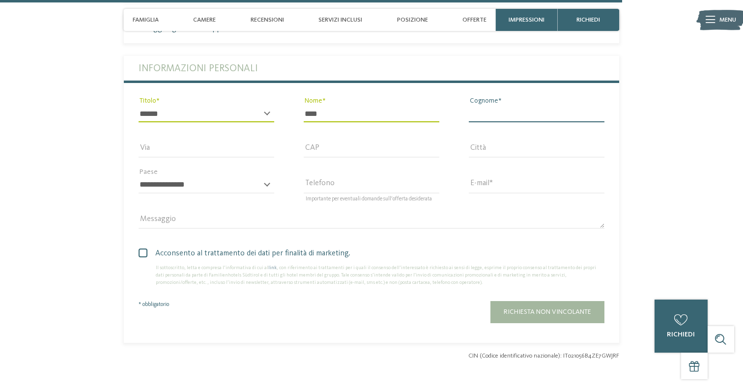
click at [491, 106] on input "Cognome" at bounding box center [537, 114] width 136 height 17
type input "**********"
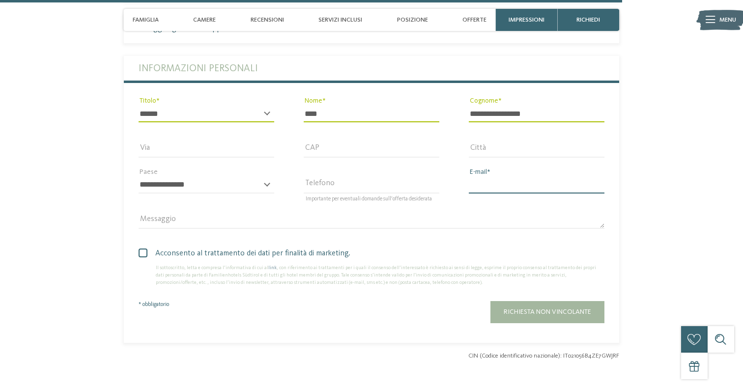
click at [487, 177] on input "E-mail" at bounding box center [537, 185] width 136 height 17
type input "**********"
click at [395, 301] on div "Richiesta non vincolante" at bounding box center [433, 312] width 343 height 22
click at [561, 292] on div "Richiesta non vincolante" at bounding box center [434, 308] width 372 height 32
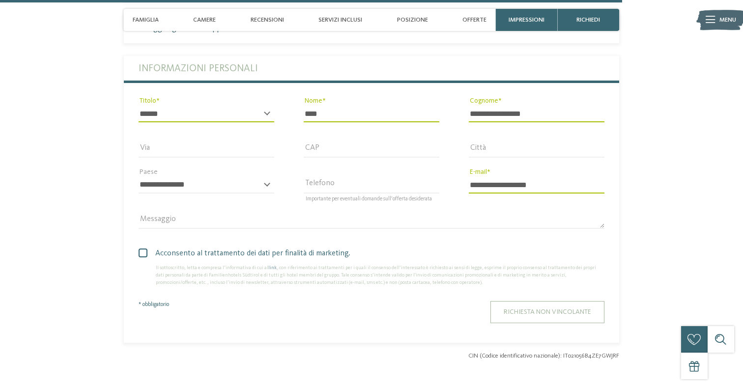
click at [540, 309] on span "Richiesta non vincolante" at bounding box center [547, 312] width 87 height 7
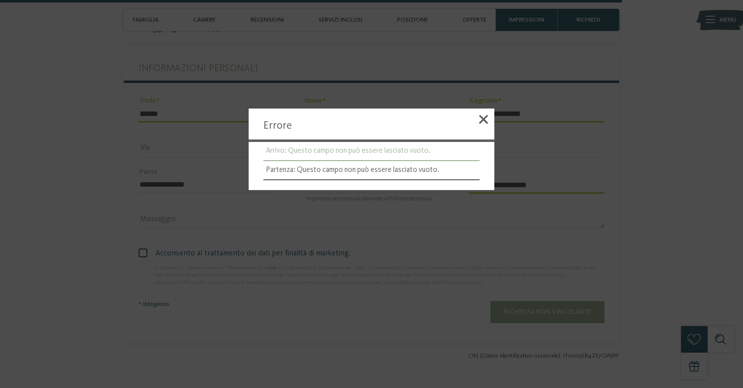
click at [384, 152] on li "Arrivo: Questo campo non può essere lasciato vuoto." at bounding box center [371, 151] width 216 height 19
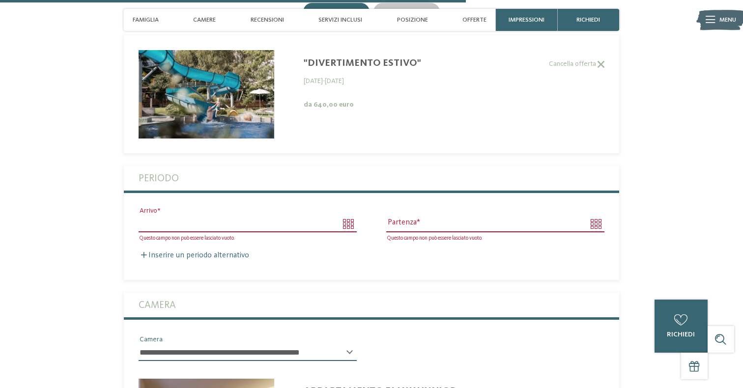
scroll to position [1900, 0]
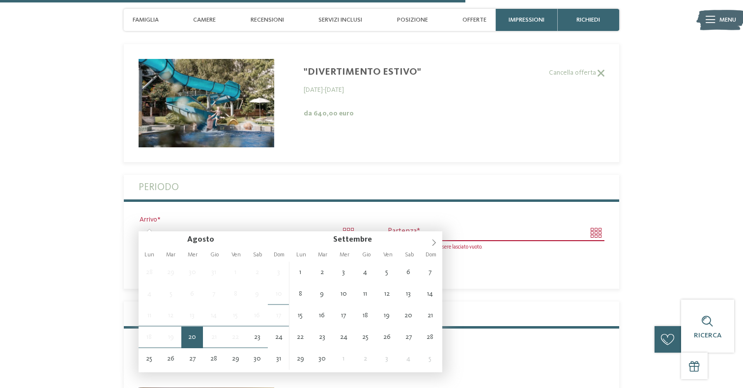
click at [192, 336] on span "20" at bounding box center [192, 338] width 22 height 22
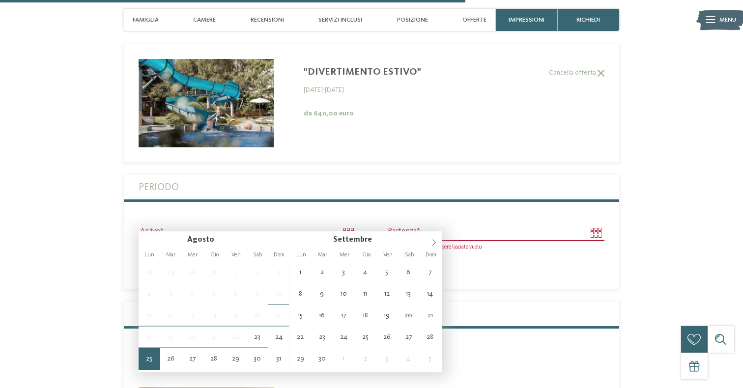
type input "**********"
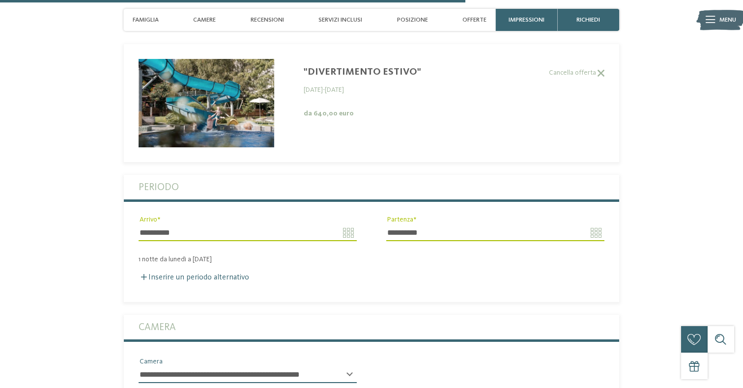
click at [416, 225] on input "**********" at bounding box center [495, 233] width 218 height 17
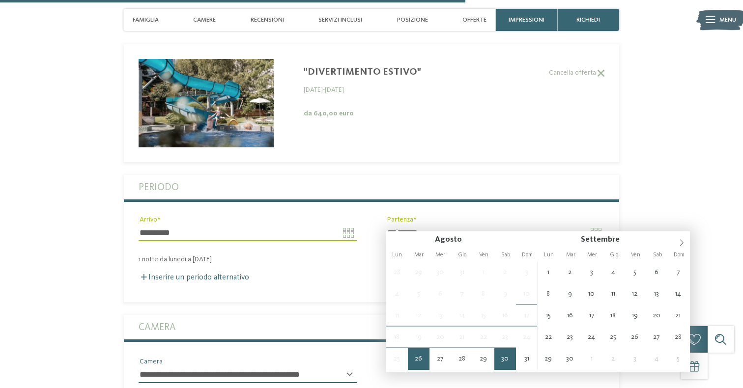
type input "**********"
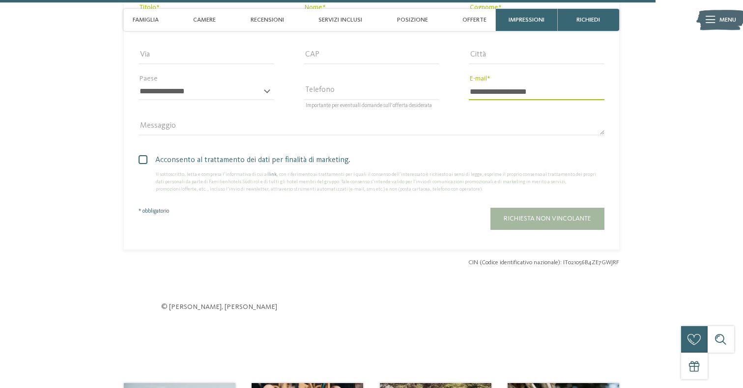
scroll to position [2695, 0]
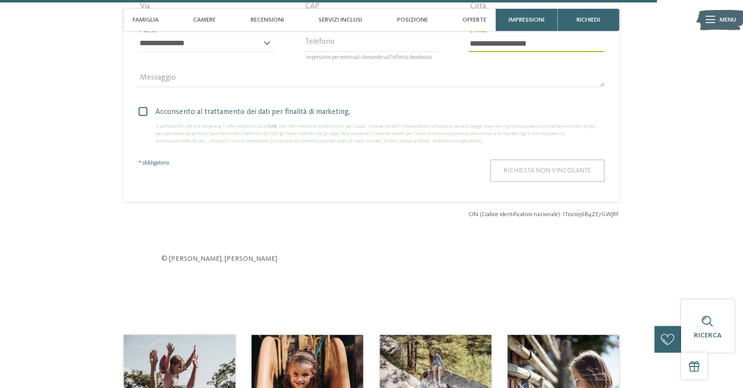
click at [525, 167] on span "Richiesta non vincolante" at bounding box center [547, 170] width 87 height 7
